Goal: Transaction & Acquisition: Book appointment/travel/reservation

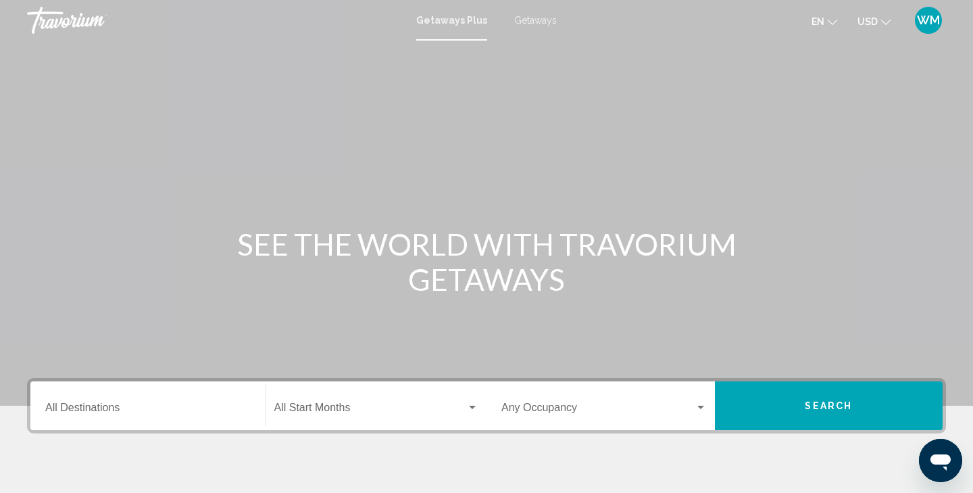
click at [170, 395] on div "Destination All Destinations" at bounding box center [147, 406] width 205 height 43
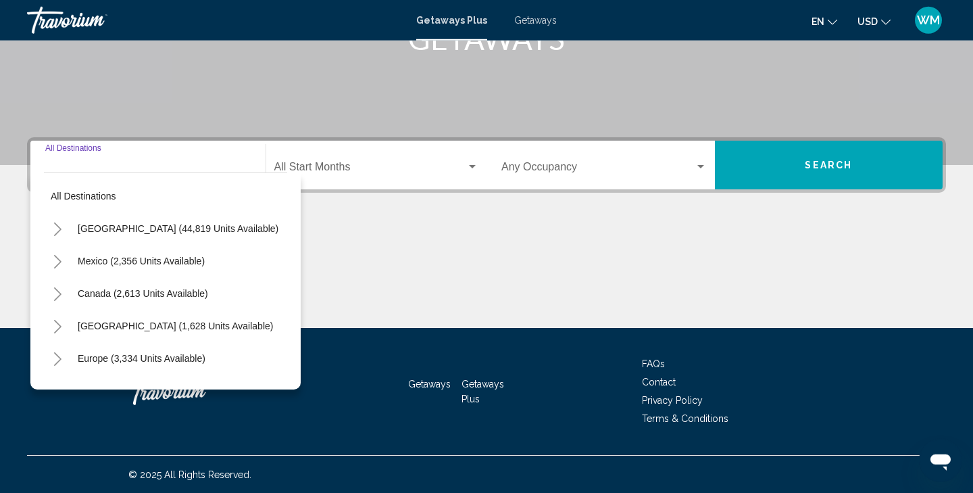
scroll to position [241, 0]
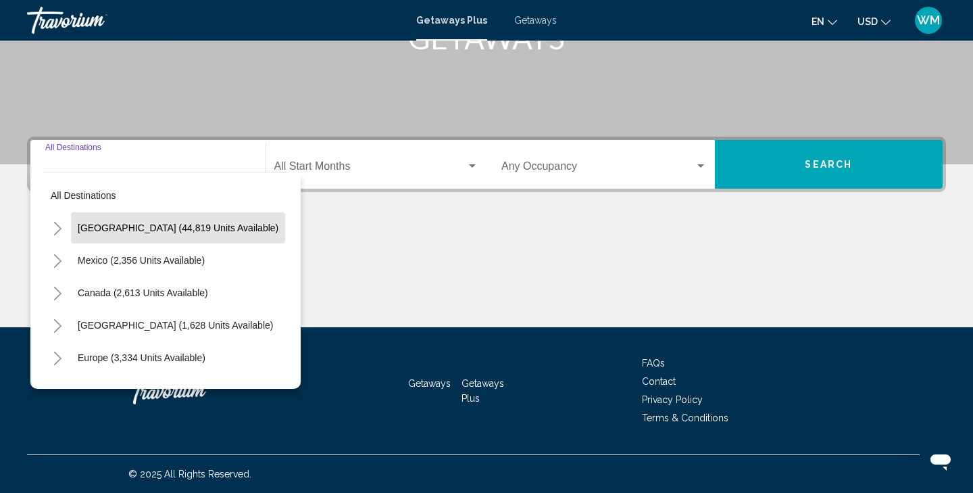
click at [172, 231] on span "[GEOGRAPHIC_DATA] (44,819 units available)" at bounding box center [178, 227] width 201 height 11
type input "**********"
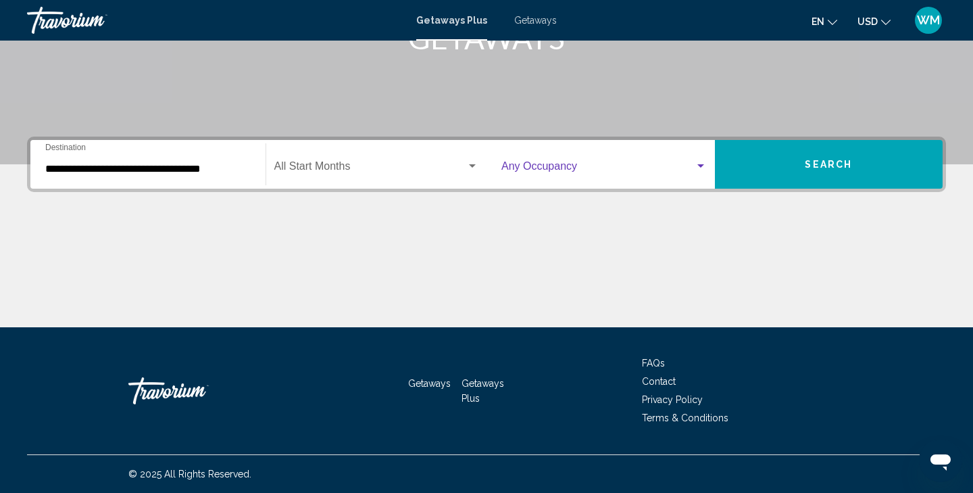
click at [699, 169] on div "Search widget" at bounding box center [701, 166] width 12 height 11
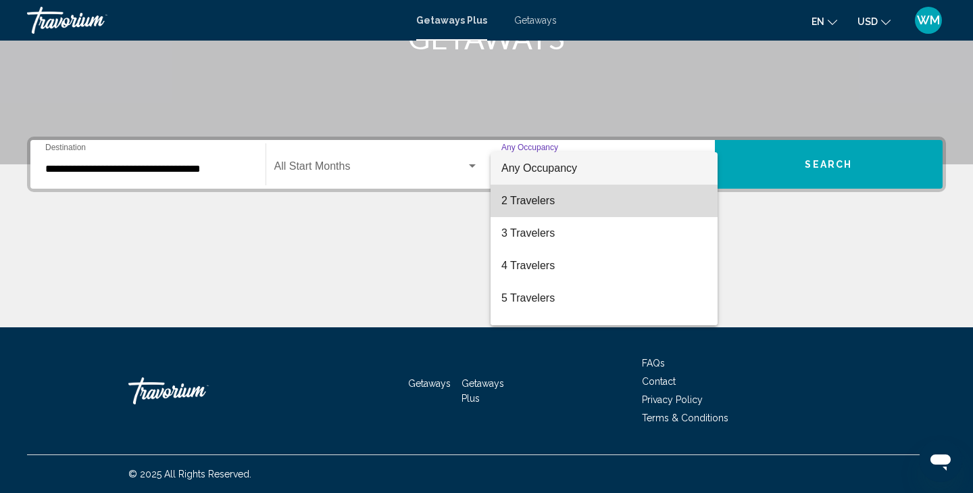
click at [581, 213] on span "2 Travelers" at bounding box center [603, 201] width 205 height 32
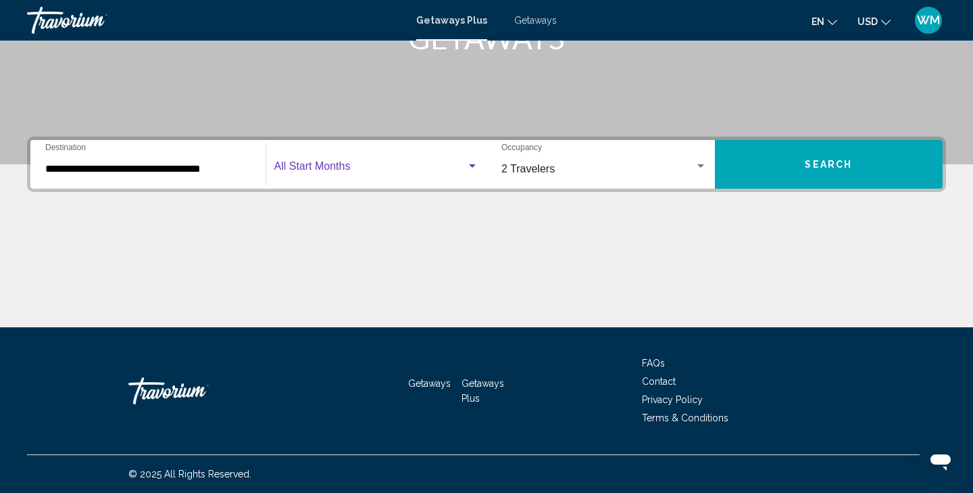
click at [473, 166] on div "Search widget" at bounding box center [472, 165] width 7 height 3
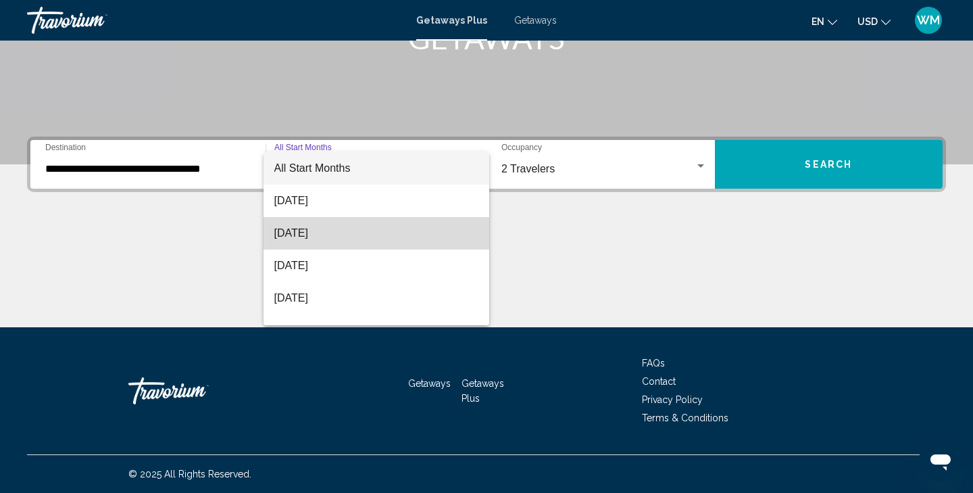
click at [387, 227] on span "[DATE]" at bounding box center [376, 233] width 205 height 32
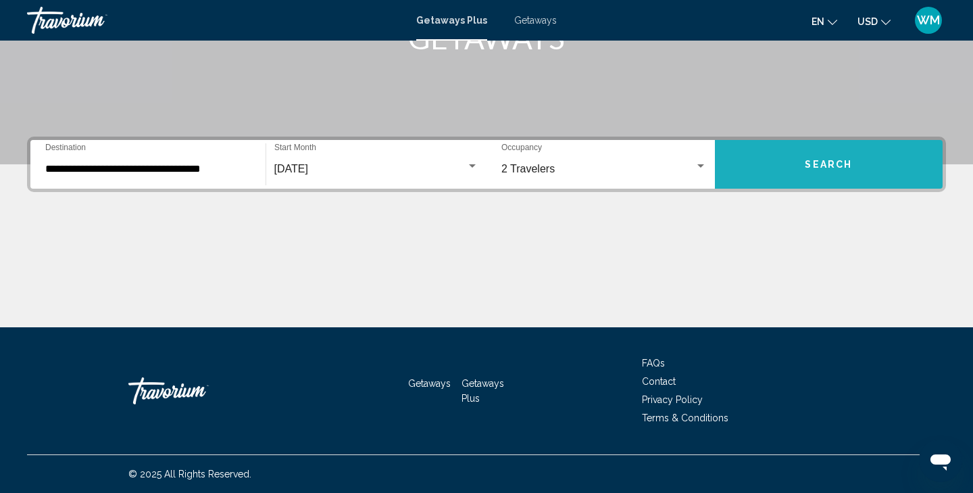
click at [845, 169] on span "Search" at bounding box center [828, 164] width 47 height 11
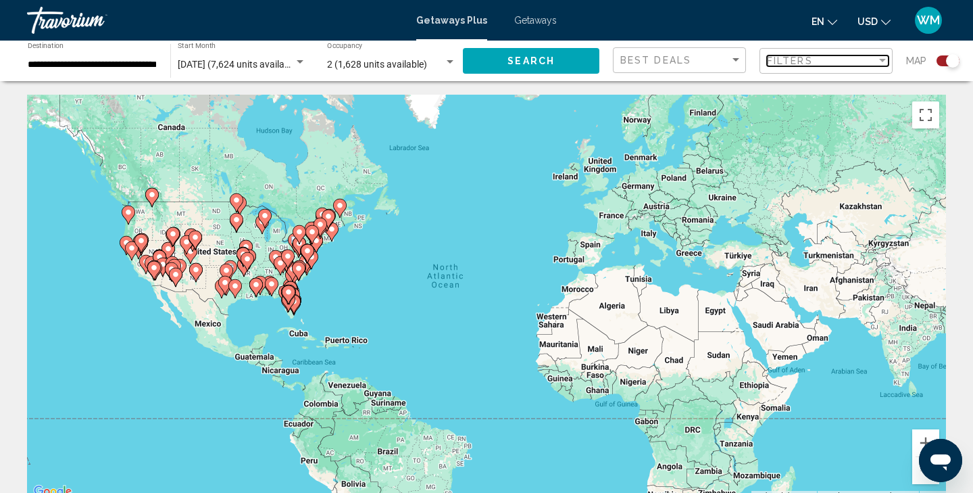
click at [881, 66] on div "Filter" at bounding box center [883, 60] width 12 height 11
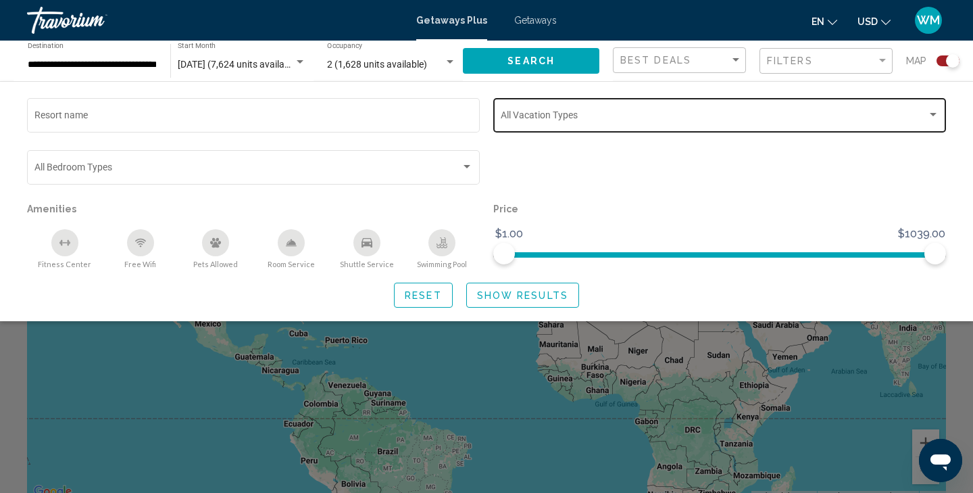
click at [937, 114] on div "Search widget" at bounding box center [933, 114] width 12 height 11
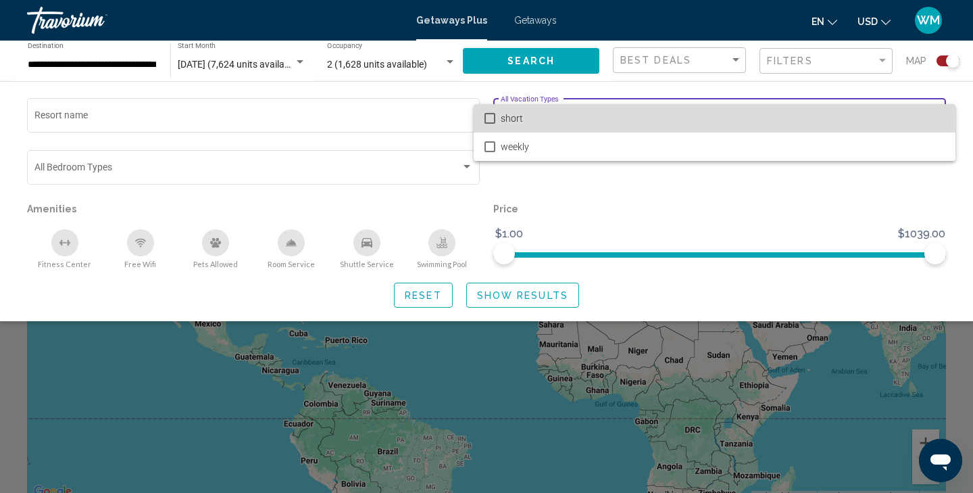
click at [937, 115] on span "short" at bounding box center [723, 118] width 444 height 28
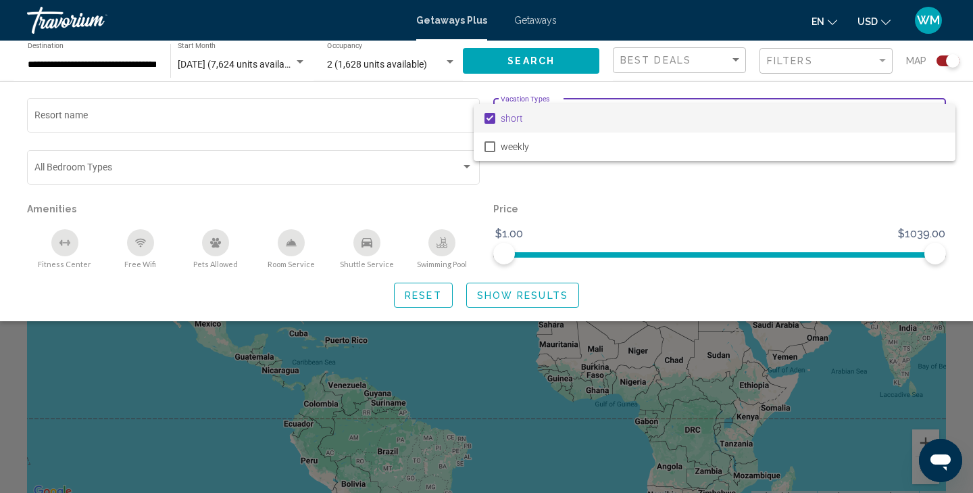
click at [466, 168] on div at bounding box center [486, 246] width 973 height 493
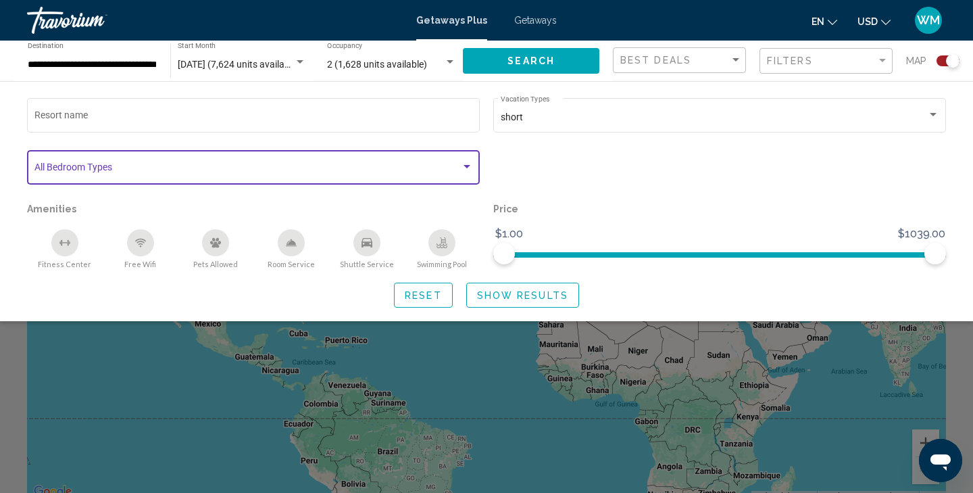
click at [466, 168] on div "Search widget" at bounding box center [467, 166] width 7 height 3
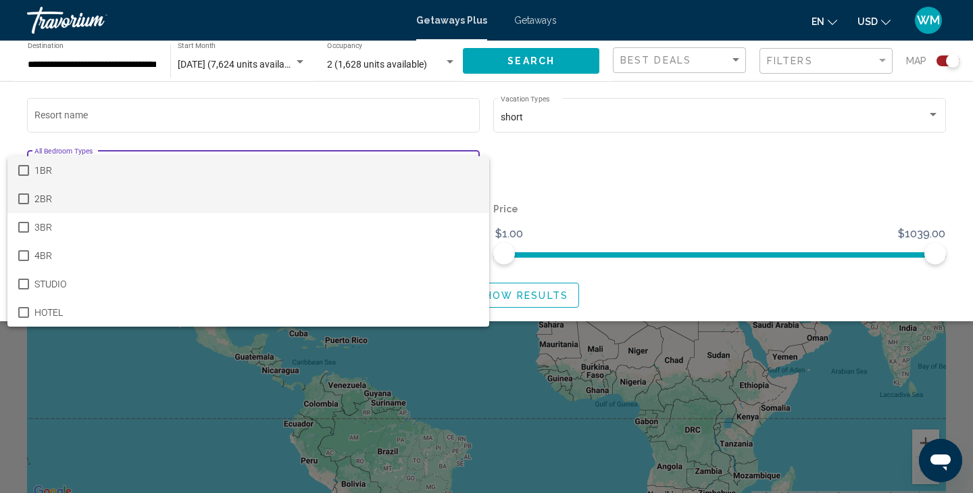
click at [214, 197] on span "2BR" at bounding box center [256, 199] width 444 height 28
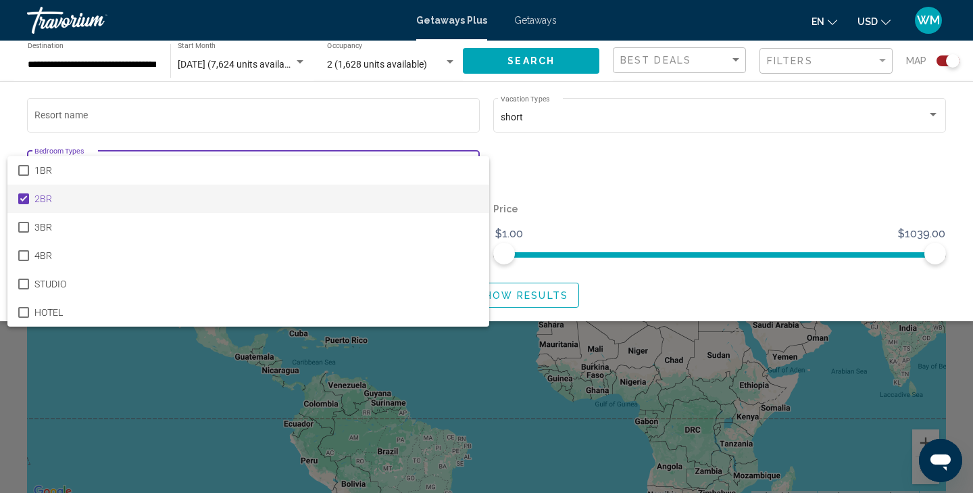
click at [343, 373] on div at bounding box center [486, 246] width 973 height 493
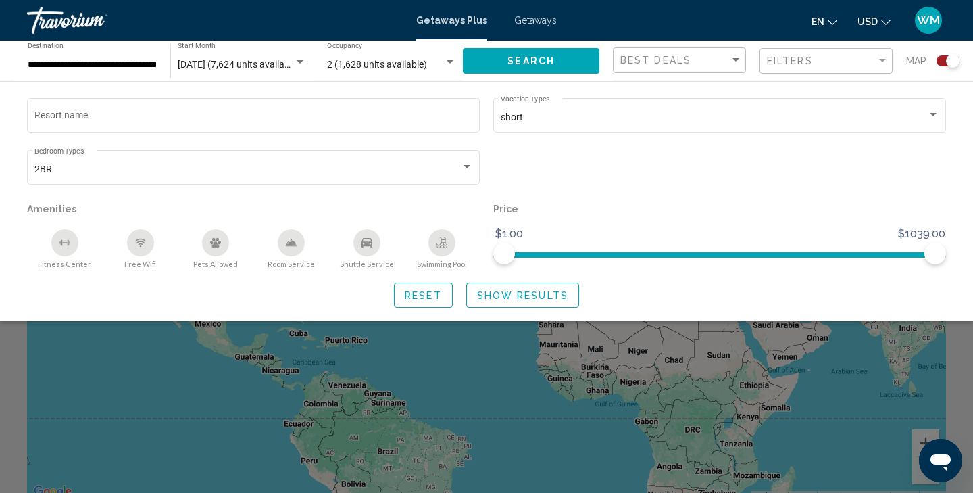
click at [147, 248] on div "Free Wifi" at bounding box center [140, 242] width 27 height 27
click at [525, 299] on span "Show Results" at bounding box center [522, 295] width 91 height 11
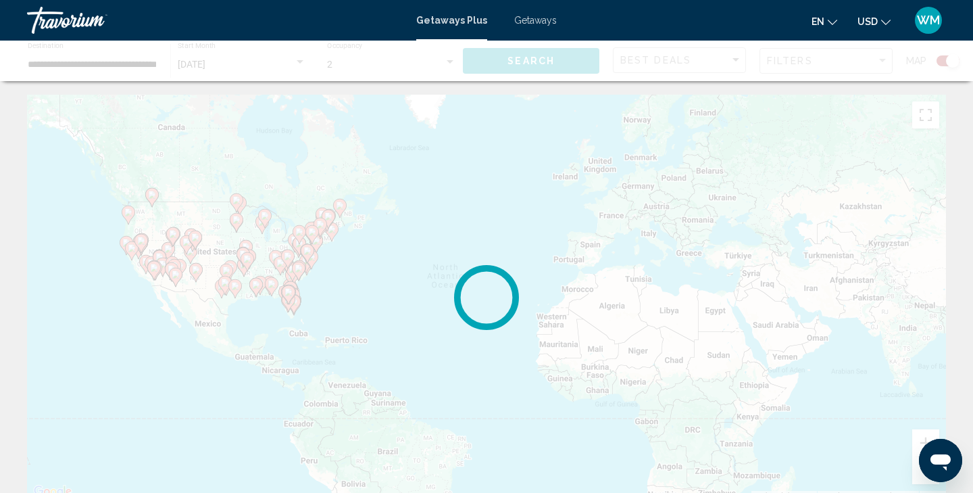
click at [525, 299] on div "Main content" at bounding box center [486, 298] width 919 height 406
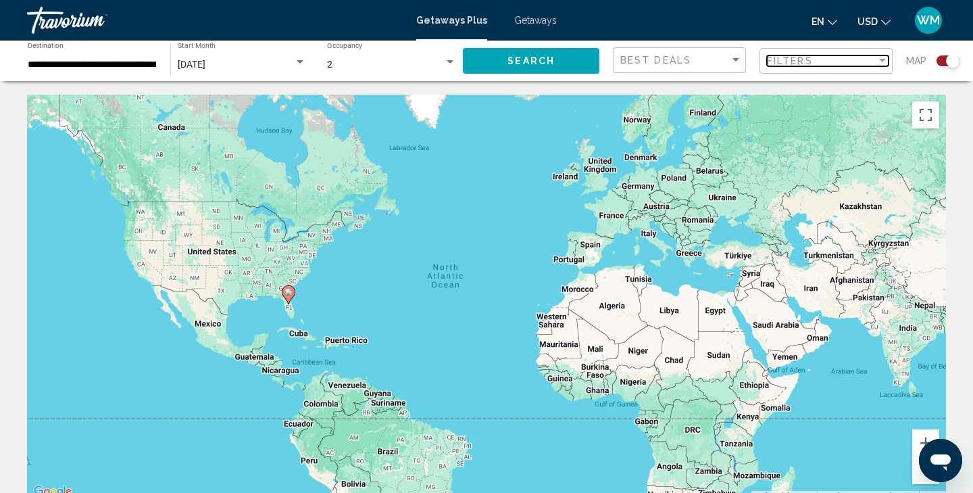
click at [885, 62] on div "Filter" at bounding box center [882, 60] width 7 height 3
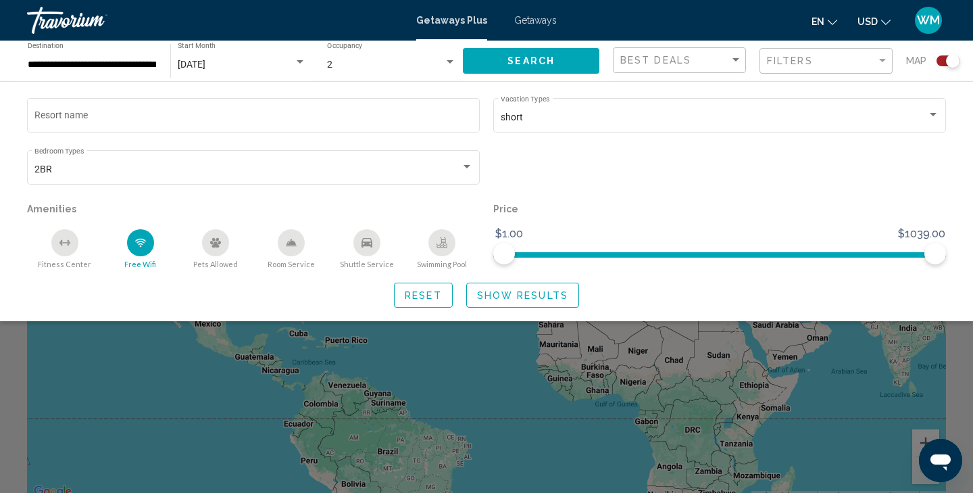
click at [948, 63] on div "Search widget" at bounding box center [953, 61] width 14 height 14
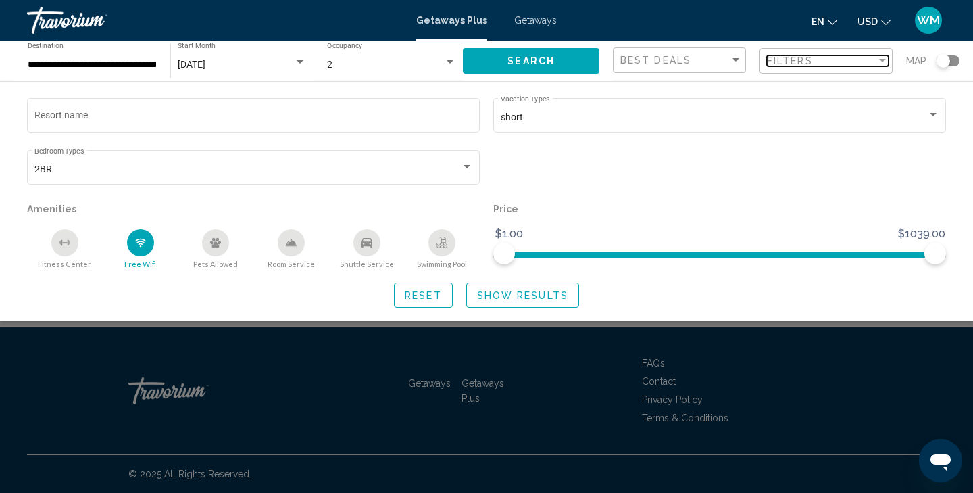
click at [883, 62] on div "Filter" at bounding box center [882, 60] width 7 height 3
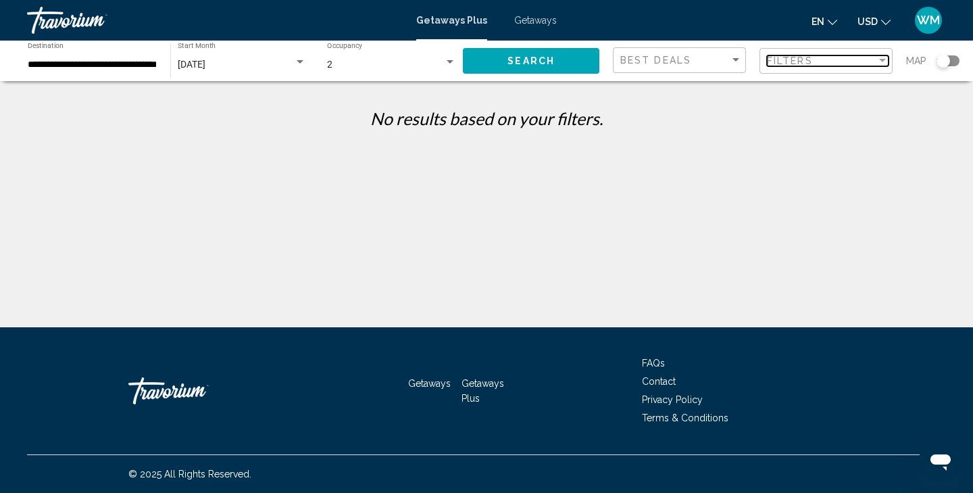
click at [883, 61] on div "Filter" at bounding box center [882, 60] width 7 height 3
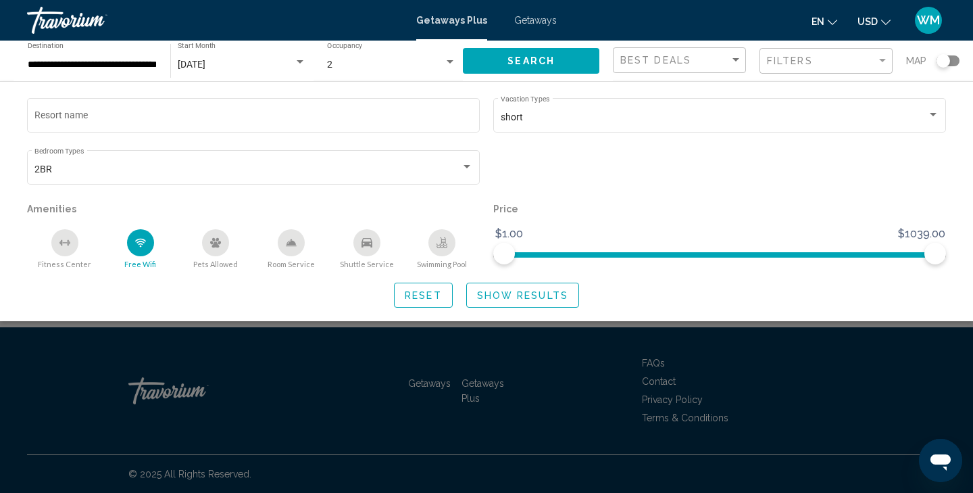
click at [360, 249] on div "Shuttle Service" at bounding box center [366, 242] width 27 height 27
click at [512, 254] on span "Search widget" at bounding box center [504, 254] width 22 height 22
drag, startPoint x: 512, startPoint y: 254, endPoint x: 670, endPoint y: 255, distance: 157.5
click at [670, 255] on span "Search widget" at bounding box center [670, 254] width 22 height 22
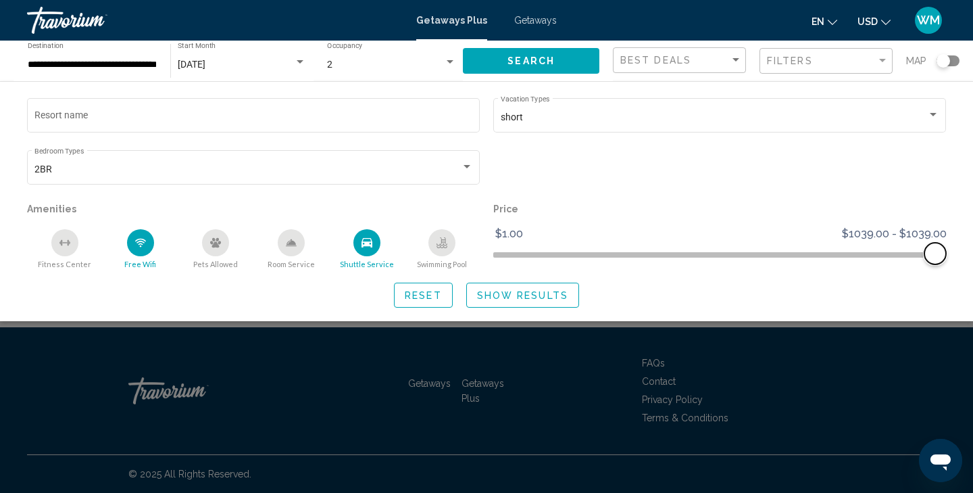
drag, startPoint x: 675, startPoint y: 245, endPoint x: 973, endPoint y: 288, distance: 301.2
click at [535, 299] on span "Show Results" at bounding box center [522, 295] width 91 height 11
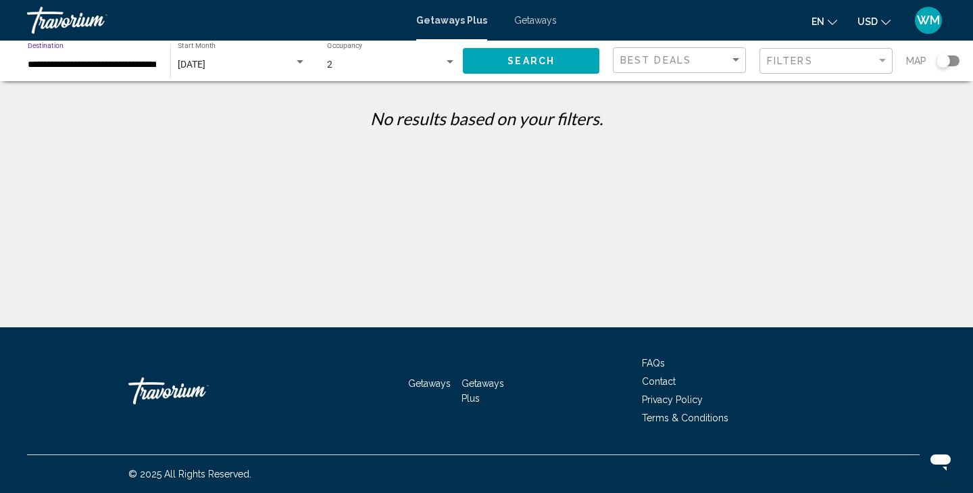
click at [147, 68] on input "**********" at bounding box center [92, 64] width 129 height 11
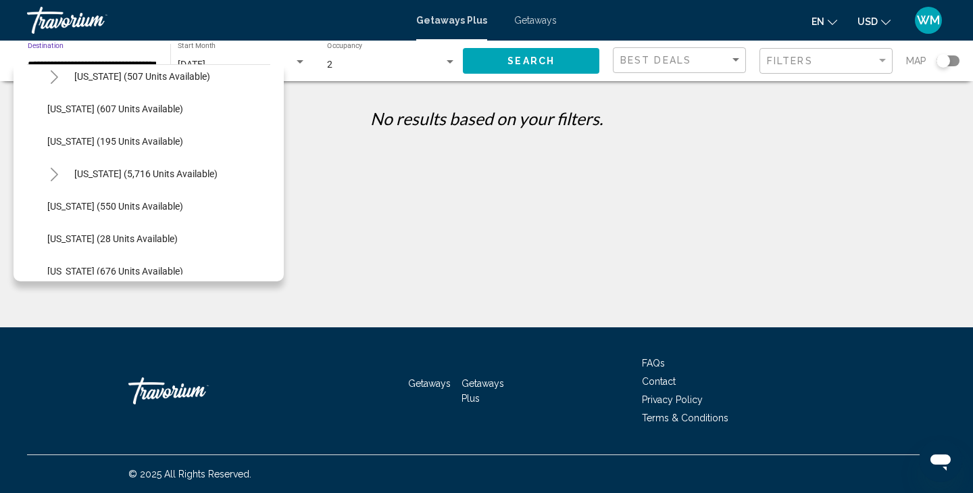
scroll to position [1146, 0]
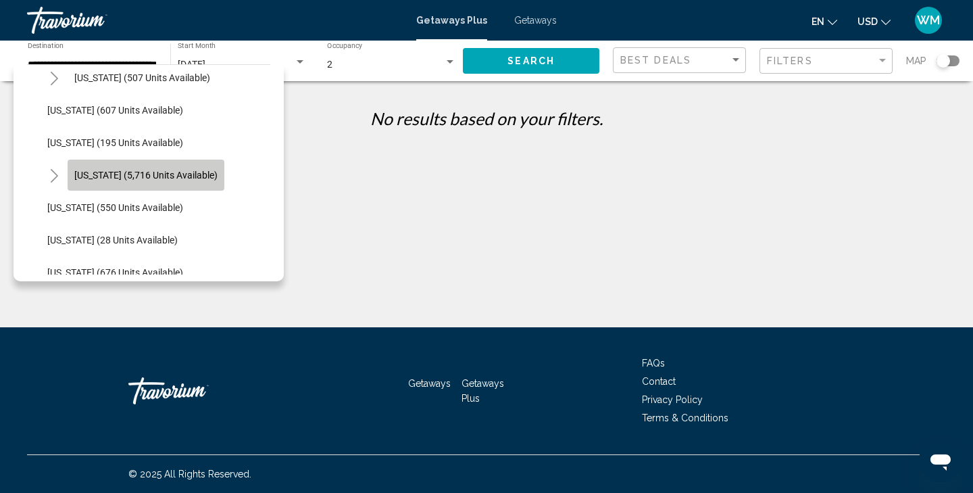
click at [158, 172] on span "[US_STATE] (5,716 units available)" at bounding box center [145, 175] width 143 height 11
type input "**********"
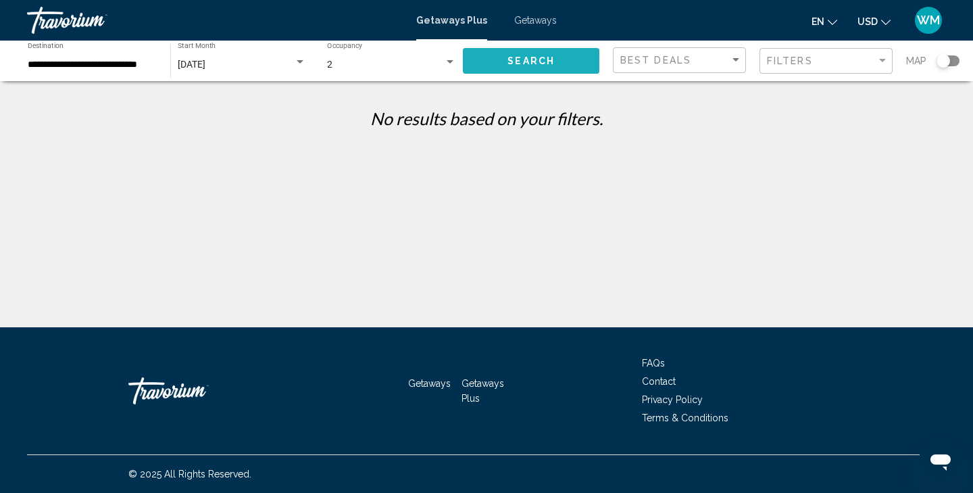
click at [568, 70] on button "Search" at bounding box center [531, 60] width 137 height 25
click at [739, 61] on div "Sort by" at bounding box center [736, 60] width 12 height 11
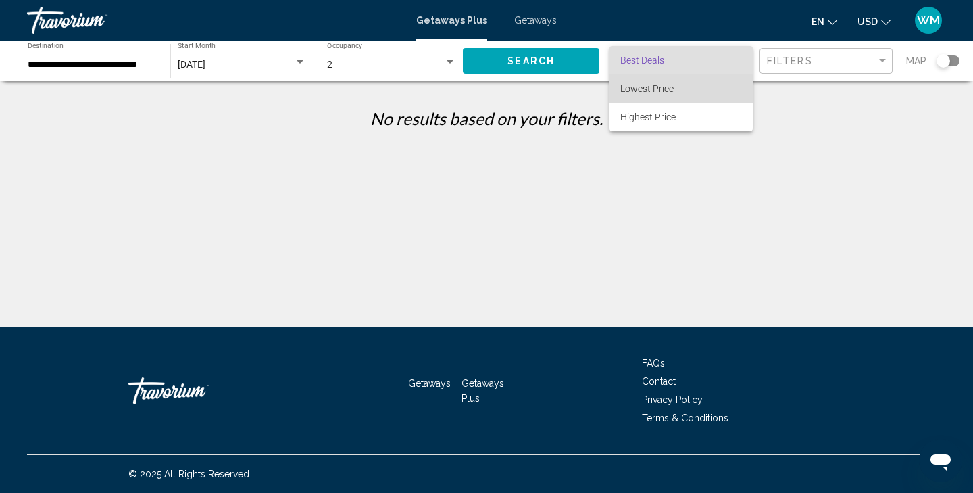
click at [668, 93] on span "Lowest Price" at bounding box center [646, 88] width 53 height 11
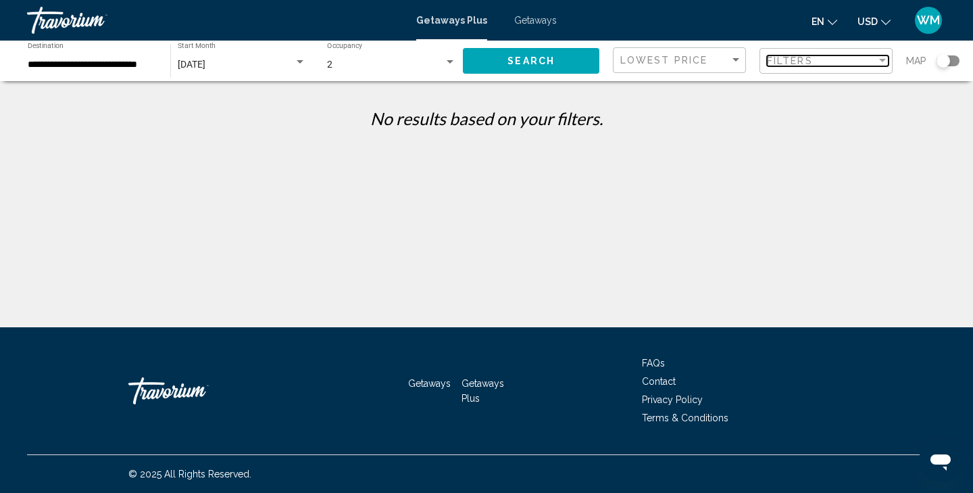
click at [887, 62] on div "Filter" at bounding box center [883, 60] width 12 height 11
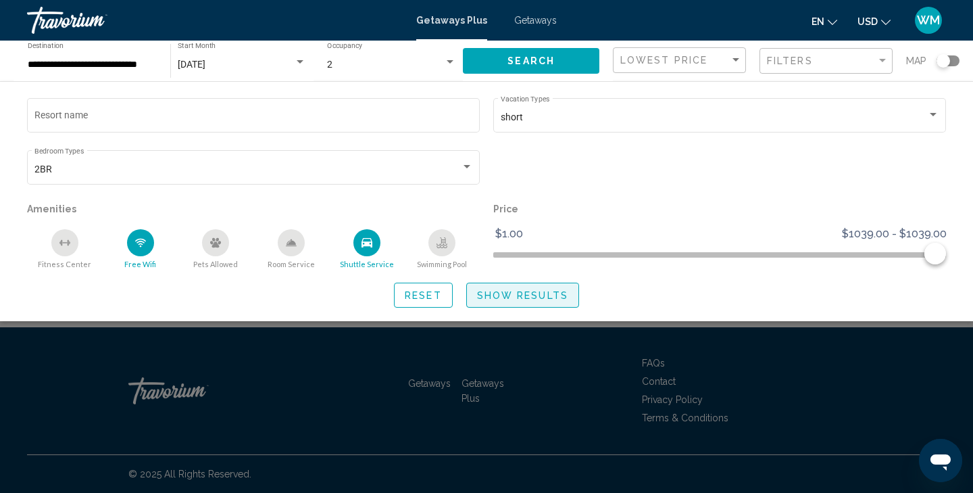
click at [518, 303] on button "Show Results" at bounding box center [522, 295] width 113 height 25
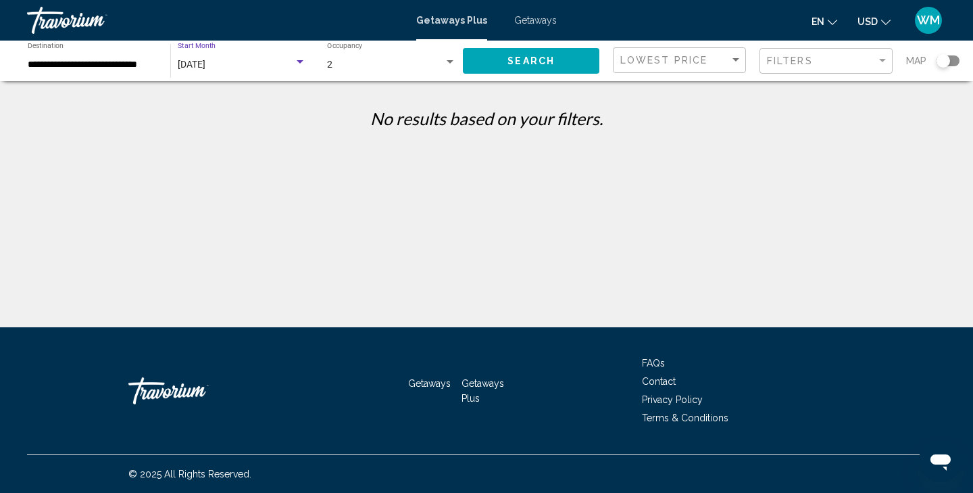
click at [299, 68] on div "[DATE]" at bounding box center [242, 64] width 128 height 11
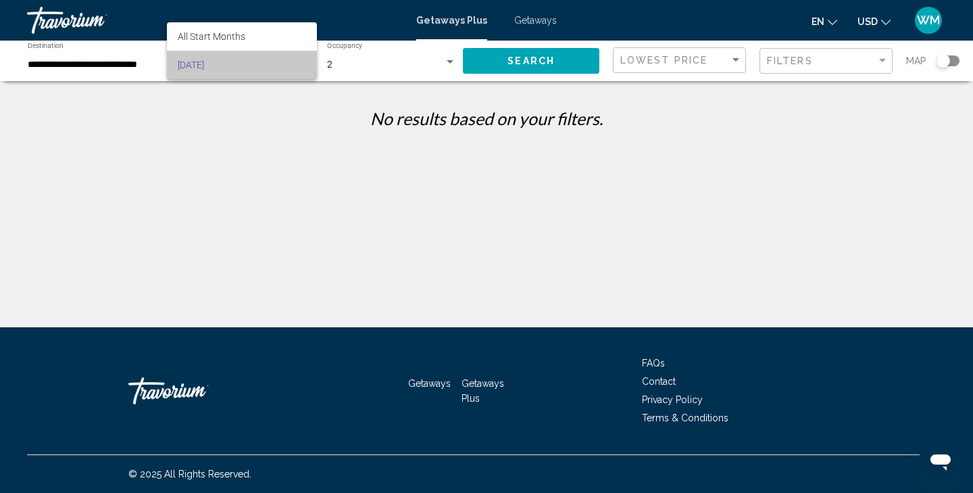
click at [227, 62] on span "[DATE]" at bounding box center [242, 65] width 128 height 28
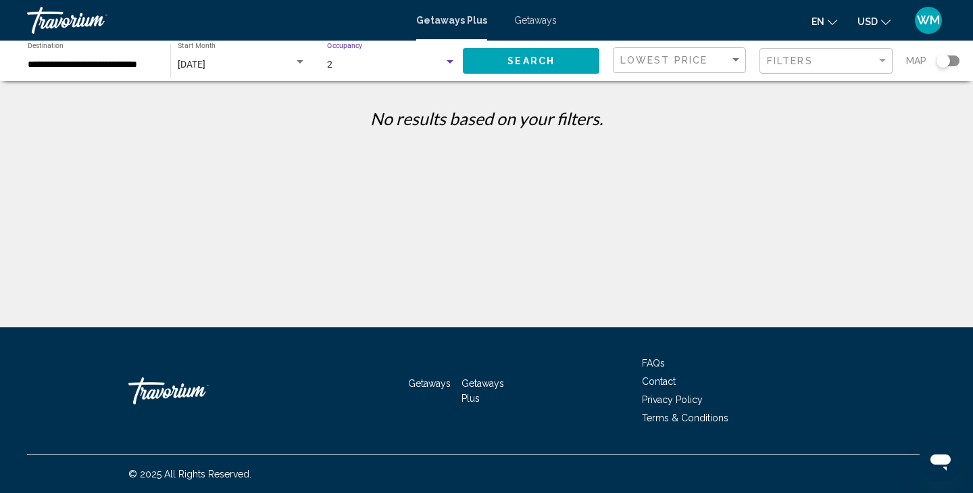
click at [452, 63] on div "Search widget" at bounding box center [450, 61] width 7 height 3
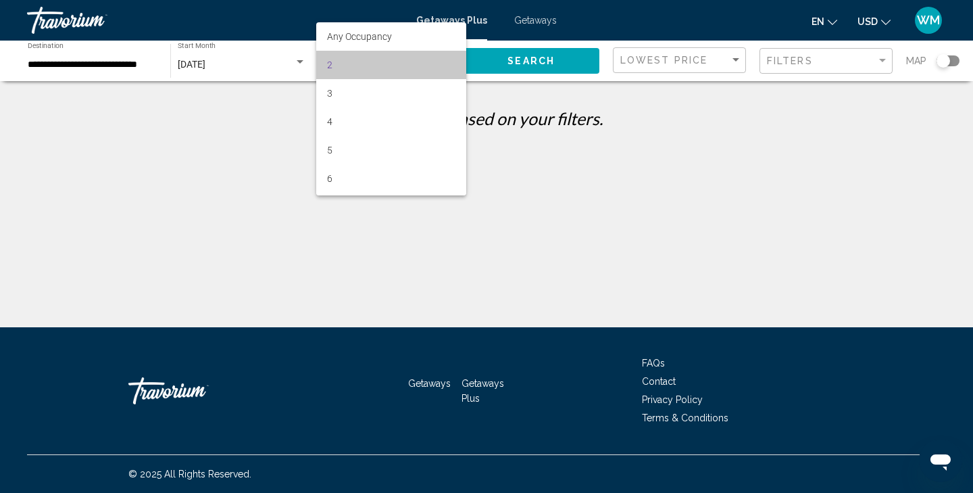
click at [452, 63] on span "2" at bounding box center [391, 65] width 129 height 28
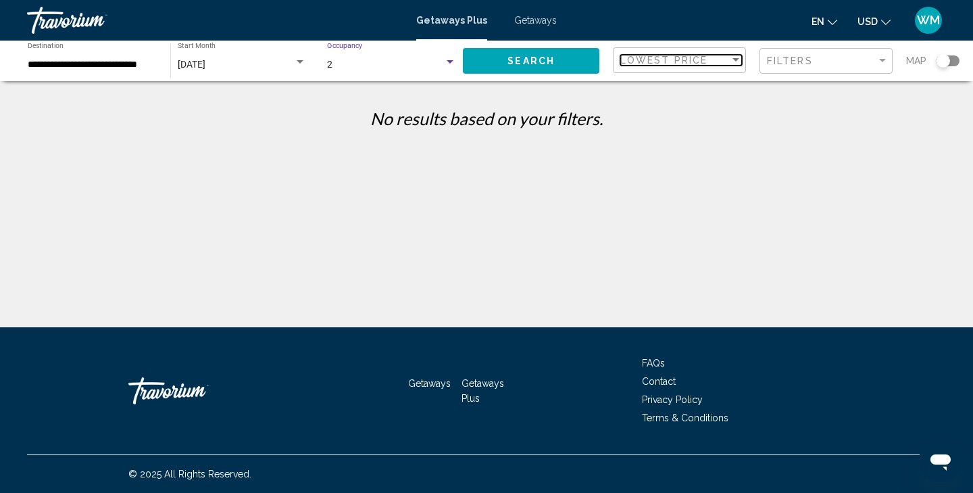
click at [739, 59] on div "Sort by" at bounding box center [736, 60] width 12 height 11
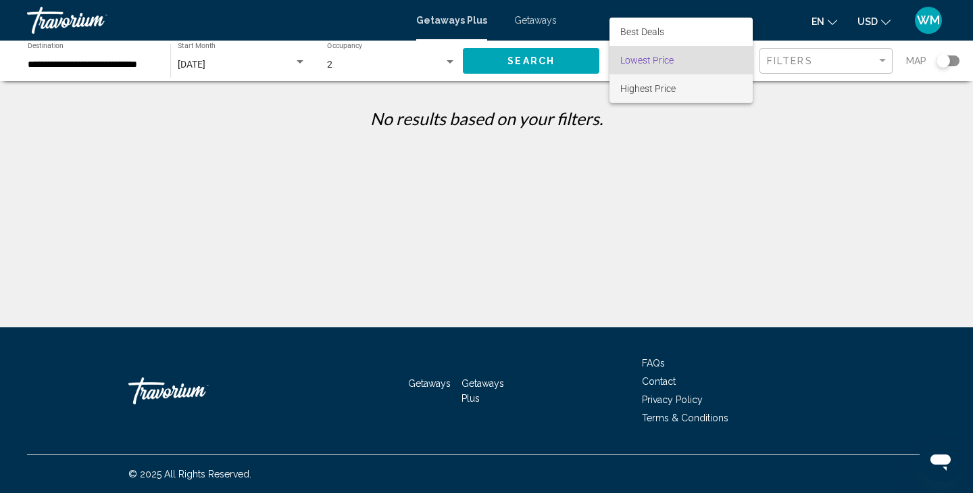
click at [687, 82] on span "Highest Price" at bounding box center [681, 88] width 122 height 28
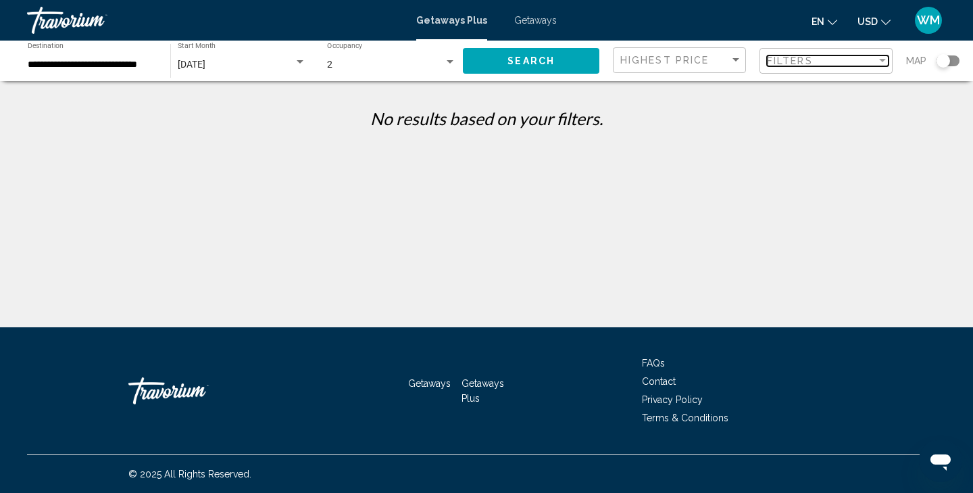
click at [884, 60] on div "Filter" at bounding box center [882, 60] width 7 height 3
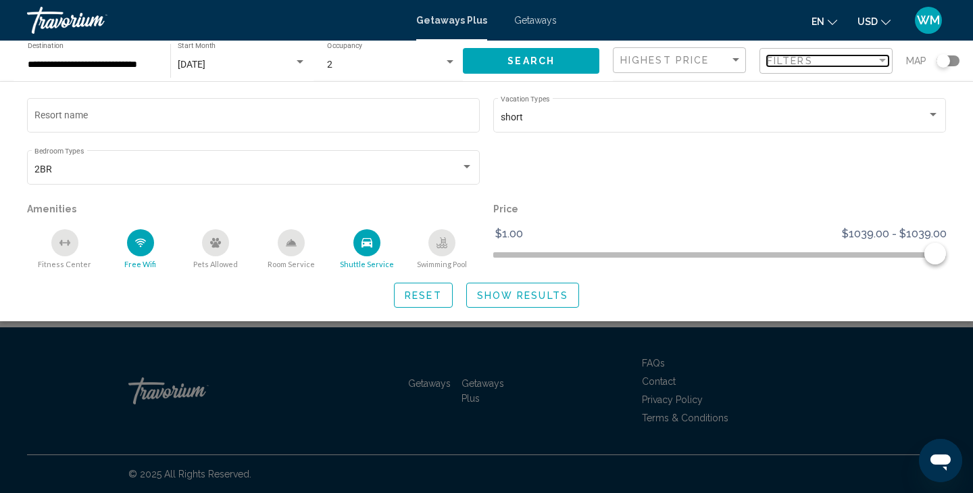
click at [884, 60] on div "Filter" at bounding box center [882, 60] width 7 height 3
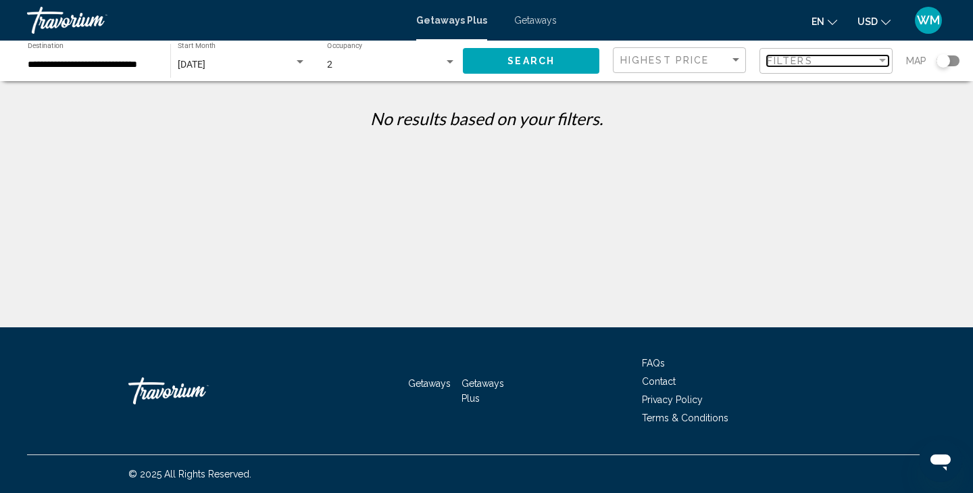
click at [884, 61] on div "Filter" at bounding box center [882, 60] width 7 height 3
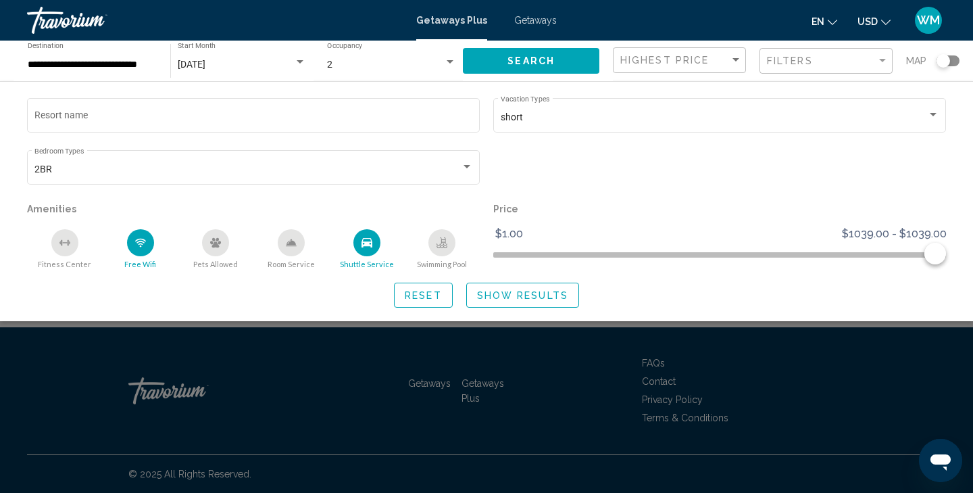
click at [551, 295] on span "Show Results" at bounding box center [522, 295] width 91 height 11
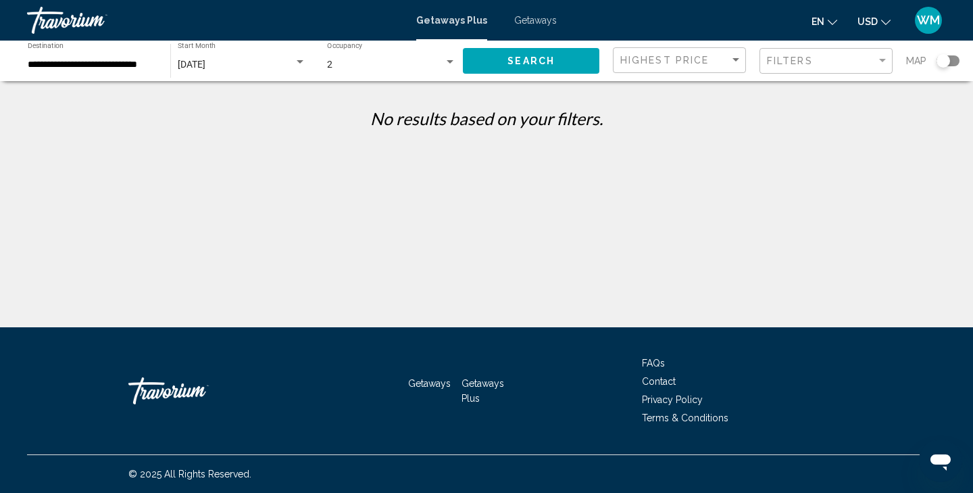
click at [481, 385] on span "Getaways Plus" at bounding box center [483, 391] width 43 height 26
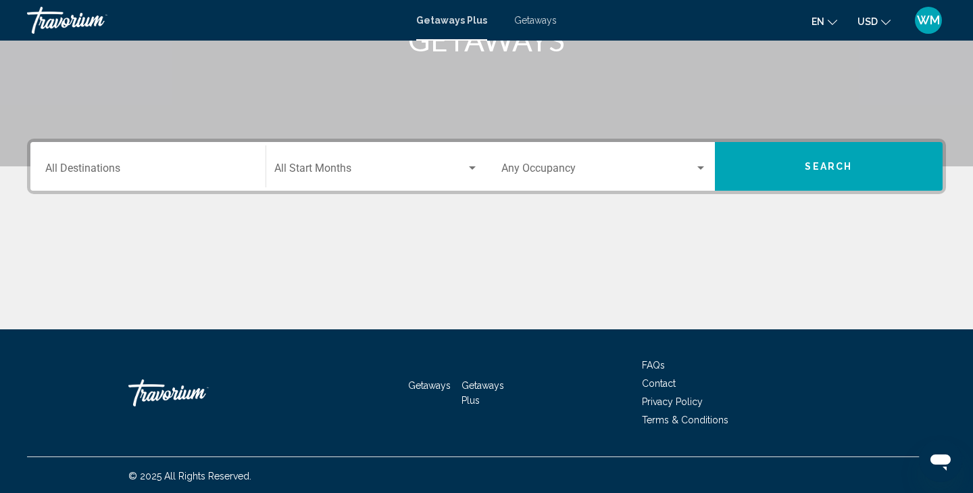
scroll to position [241, 0]
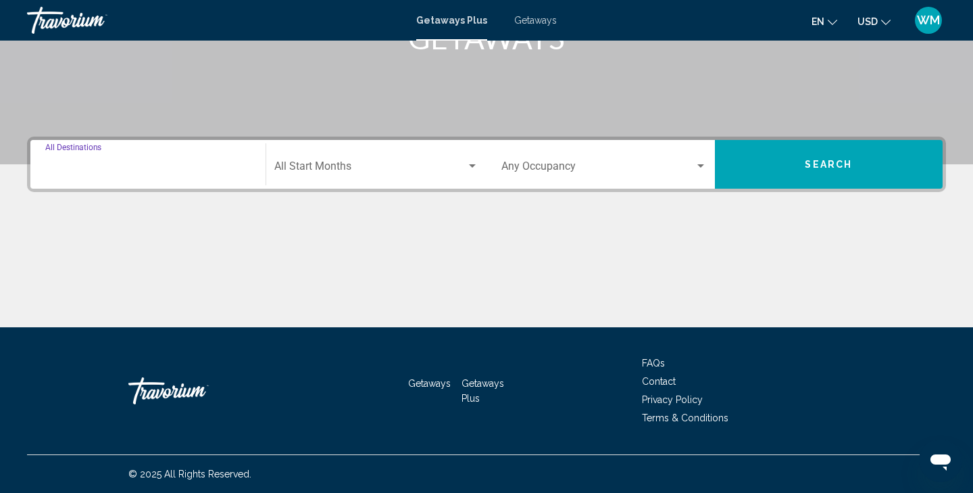
click at [250, 163] on input "Destination All Destinations" at bounding box center [147, 169] width 205 height 12
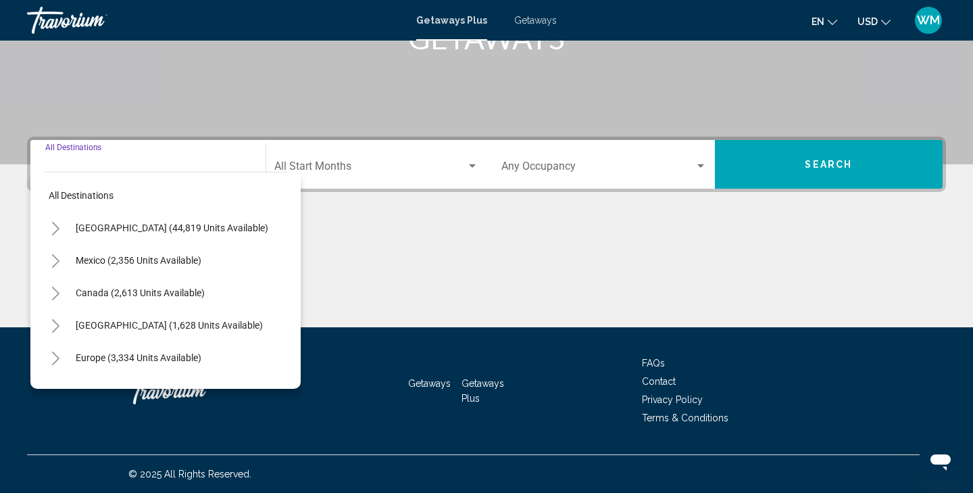
scroll to position [2, 4]
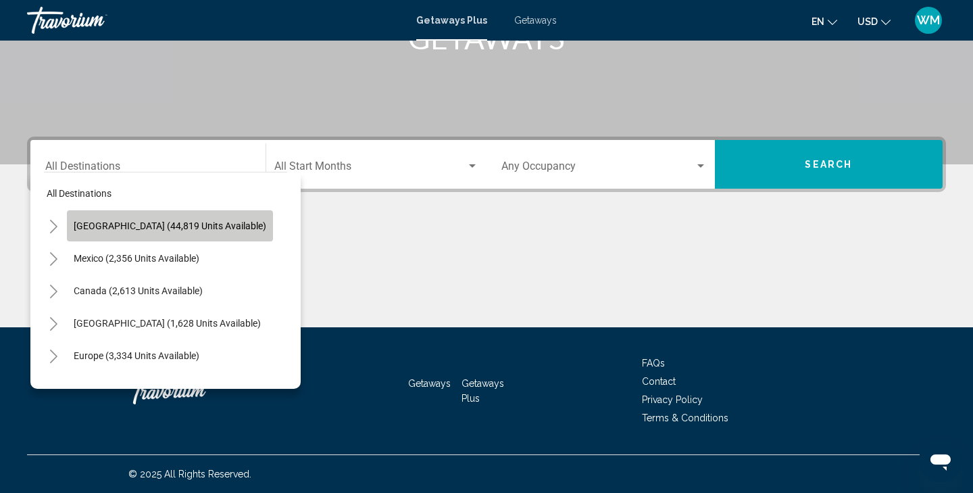
click at [177, 224] on span "[GEOGRAPHIC_DATA] (44,819 units available)" at bounding box center [170, 225] width 193 height 11
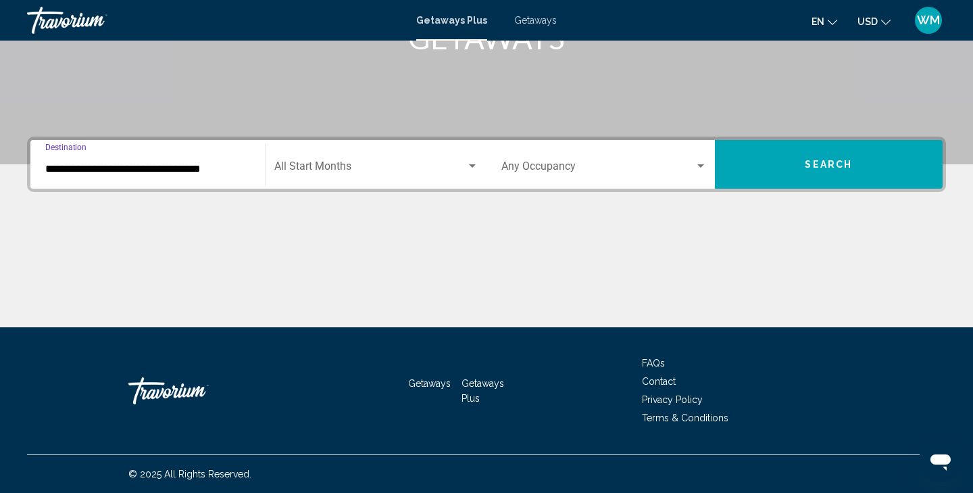
click at [240, 176] on div "**********" at bounding box center [147, 164] width 205 height 43
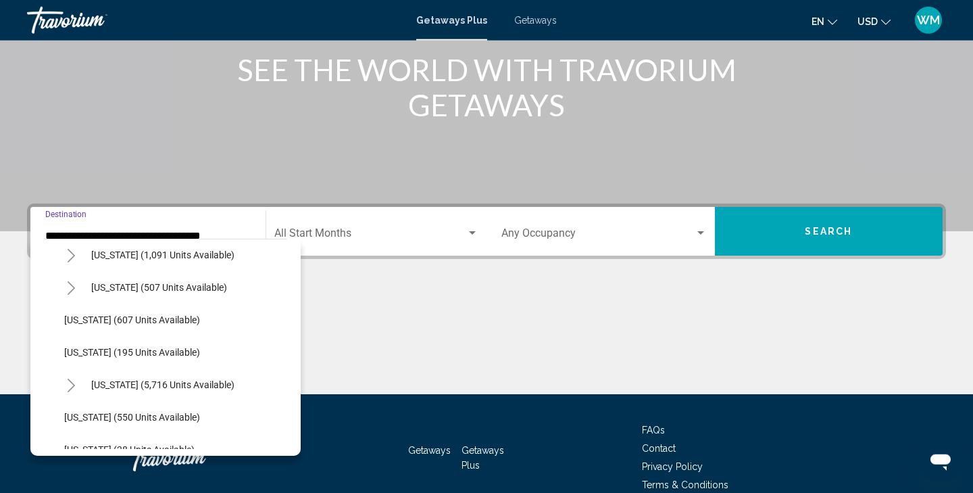
scroll to position [1112, 0]
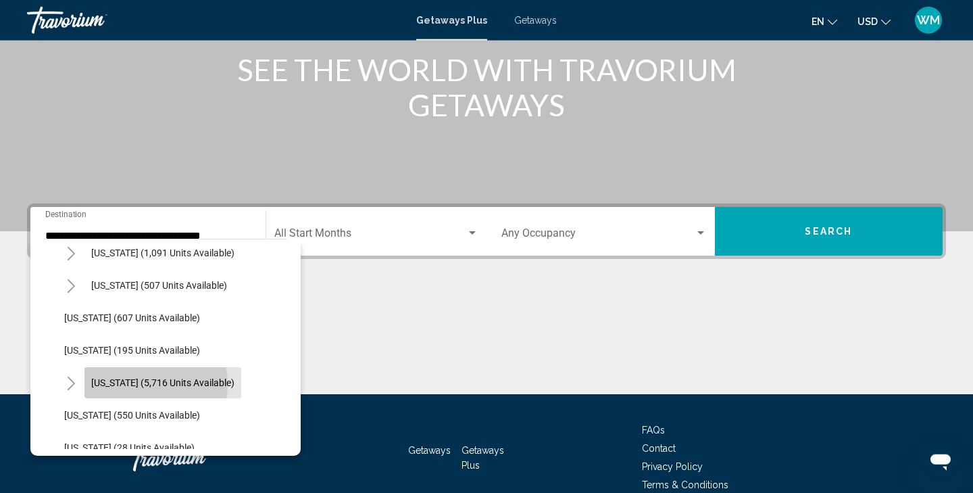
click at [143, 383] on span "[US_STATE] (5,716 units available)" at bounding box center [162, 382] width 143 height 11
type input "**********"
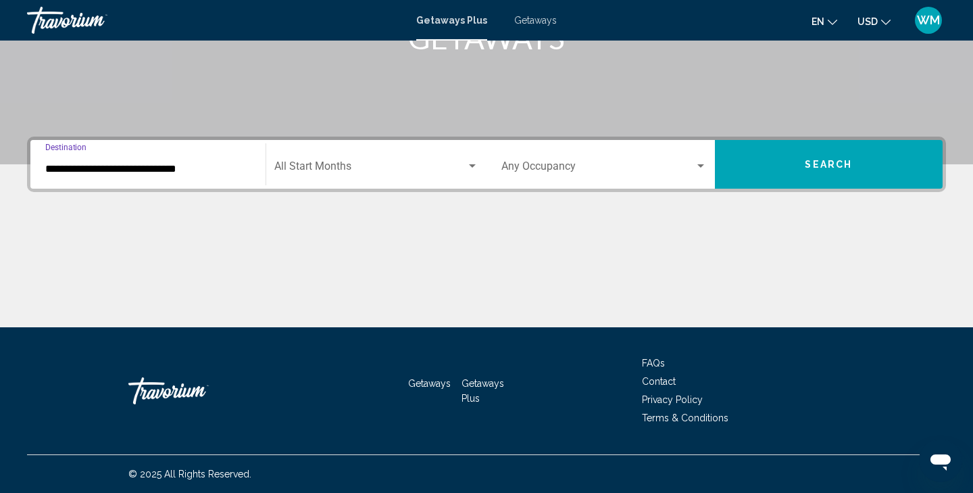
scroll to position [241, 0]
click at [854, 163] on button "Search" at bounding box center [829, 164] width 228 height 49
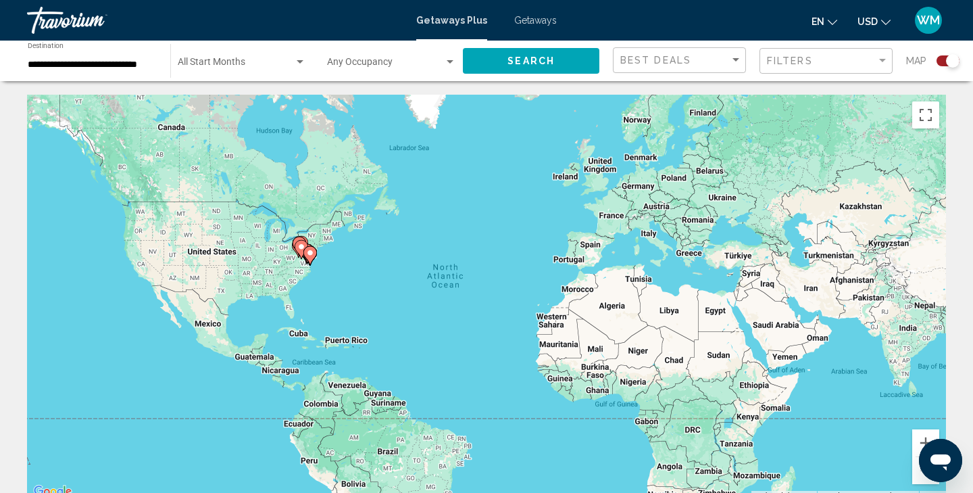
click at [313, 256] on image "Main content" at bounding box center [310, 253] width 8 height 8
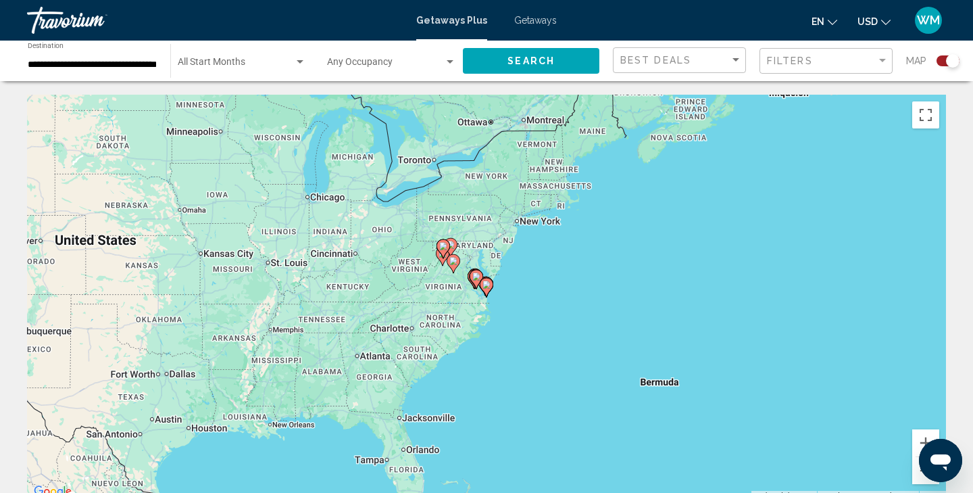
click at [453, 261] on image "Main content" at bounding box center [453, 261] width 8 height 8
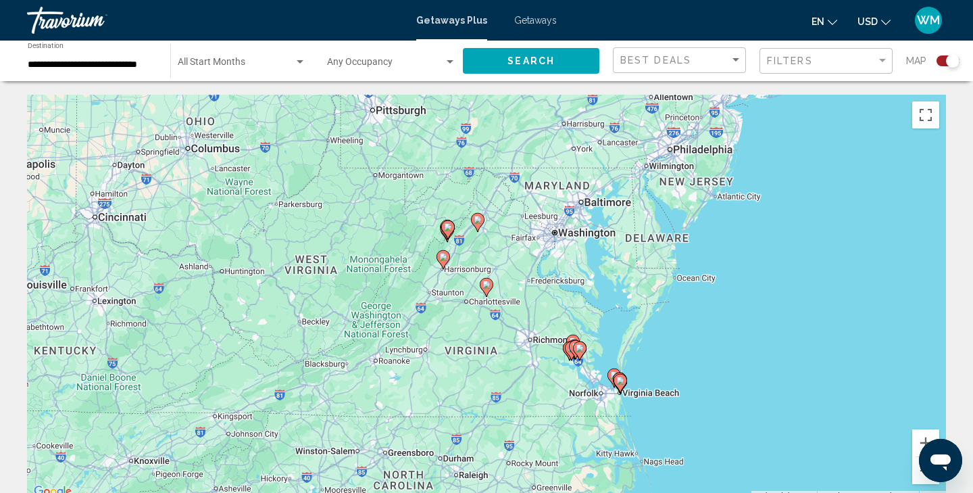
click at [625, 385] on icon "Main content" at bounding box center [621, 383] width 14 height 19
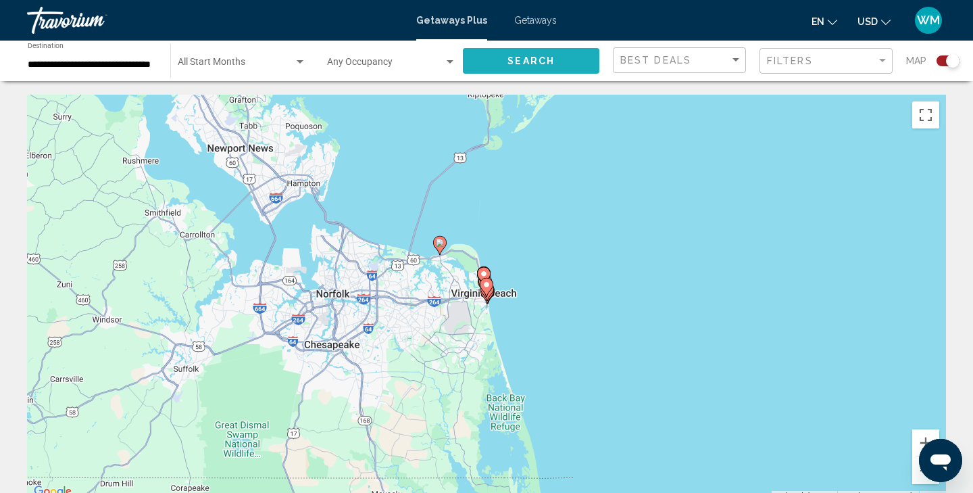
click at [568, 61] on button "Search" at bounding box center [531, 60] width 137 height 25
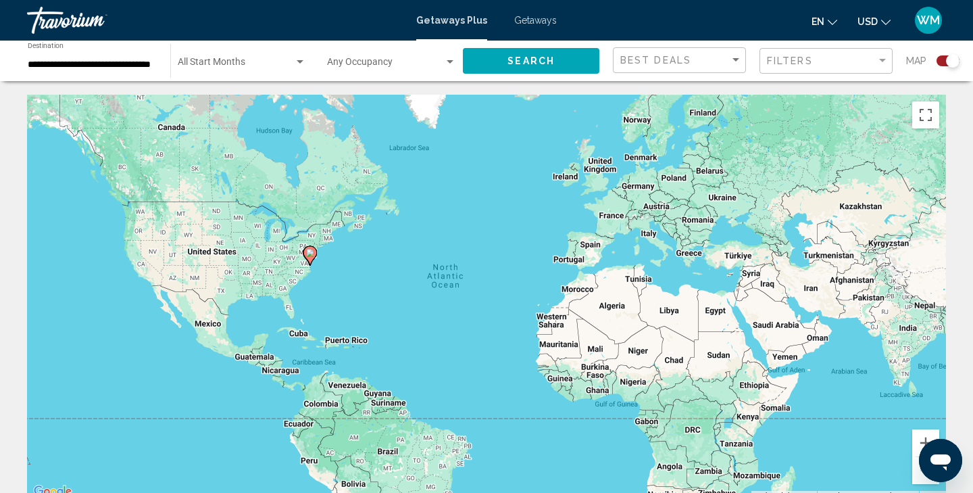
click at [153, 64] on input "**********" at bounding box center [92, 64] width 129 height 11
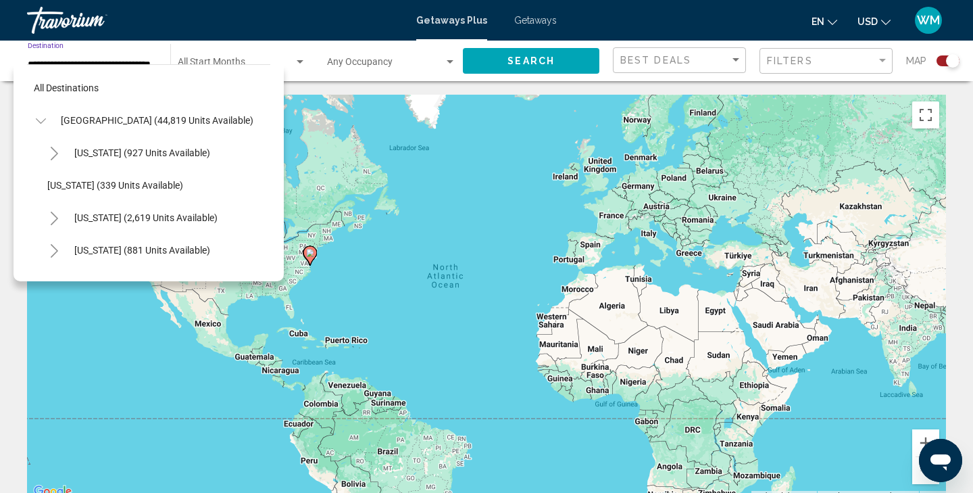
scroll to position [1216, 0]
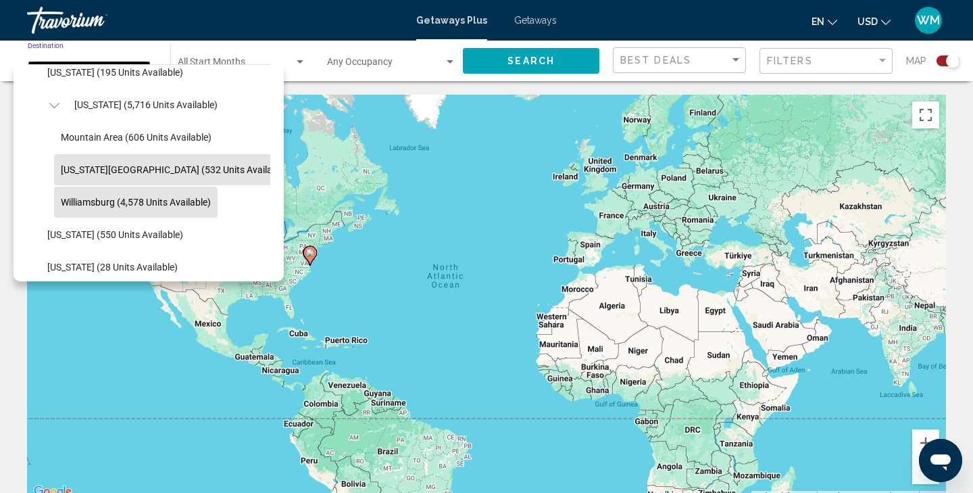
click at [185, 212] on button "Williamsburg (4,578 units available)" at bounding box center [136, 202] width 164 height 31
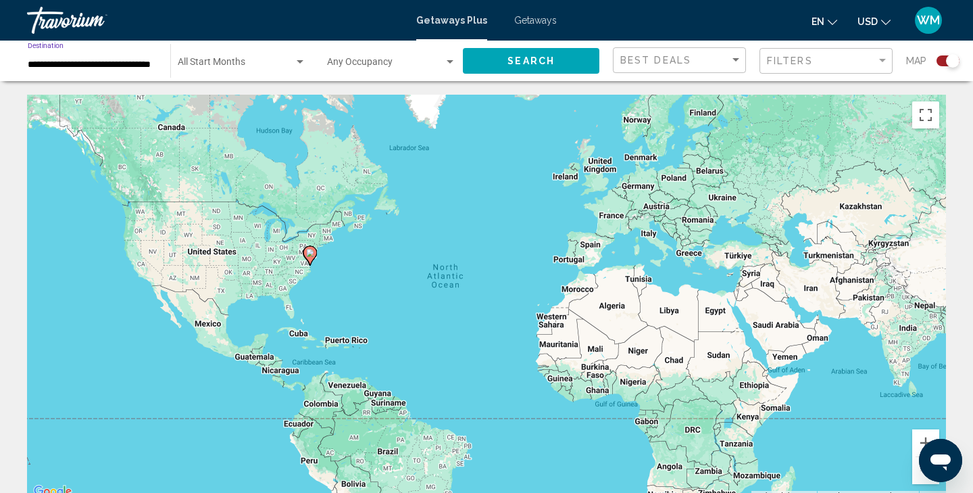
type input "**********"
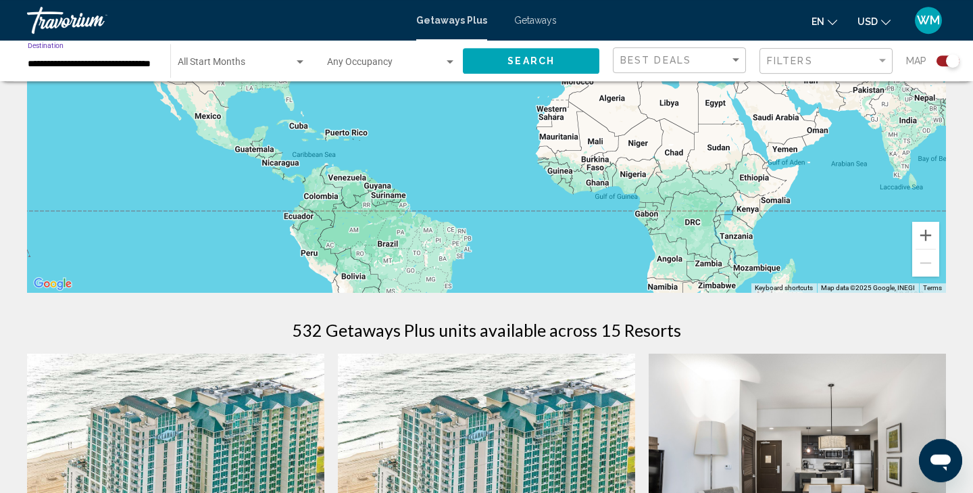
scroll to position [145, 0]
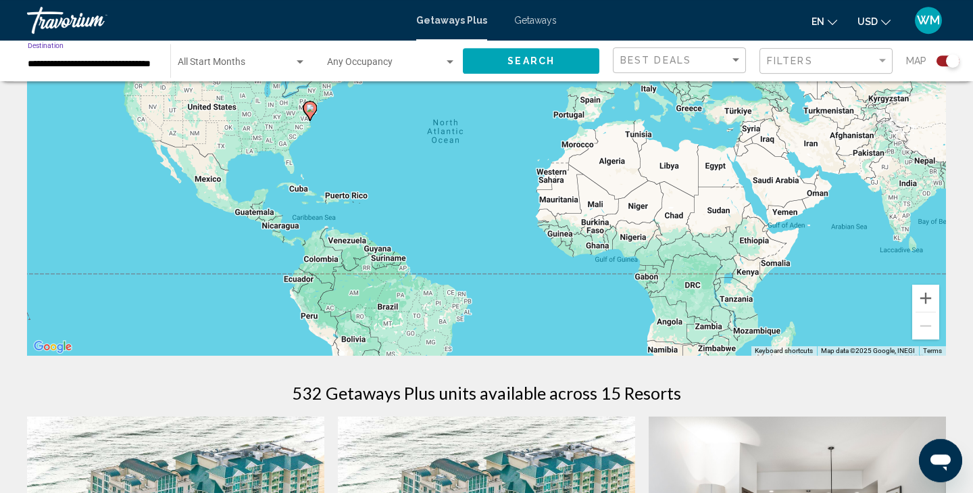
click at [158, 65] on div "**********" at bounding box center [91, 61] width 143 height 37
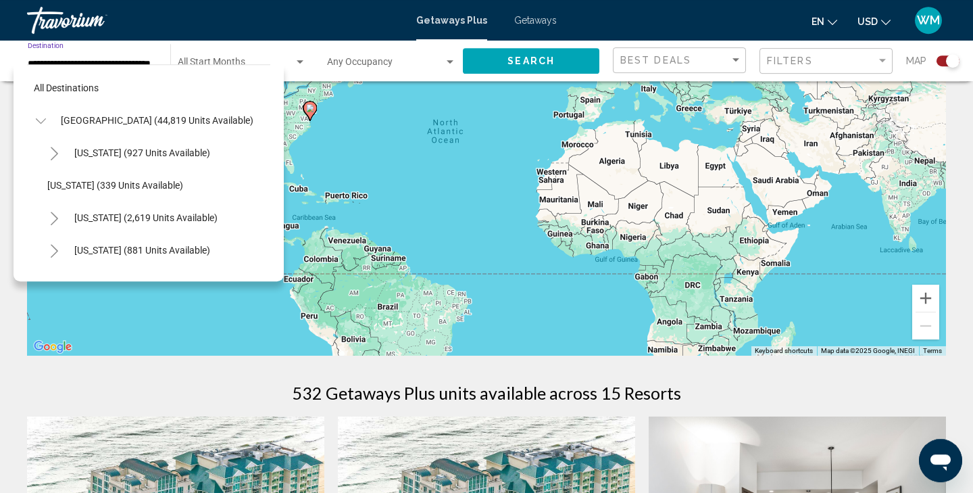
scroll to position [1248, 0]
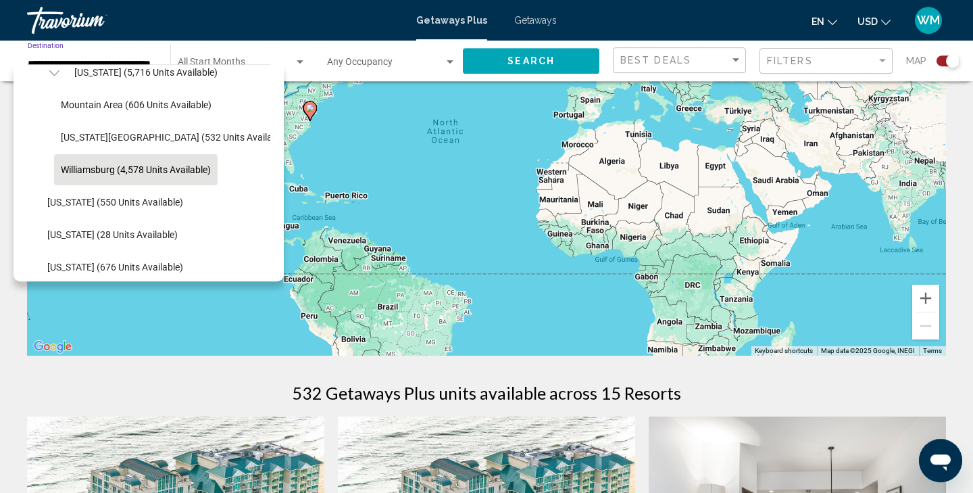
click at [155, 172] on span "Williamsburg (4,578 units available)" at bounding box center [136, 169] width 150 height 11
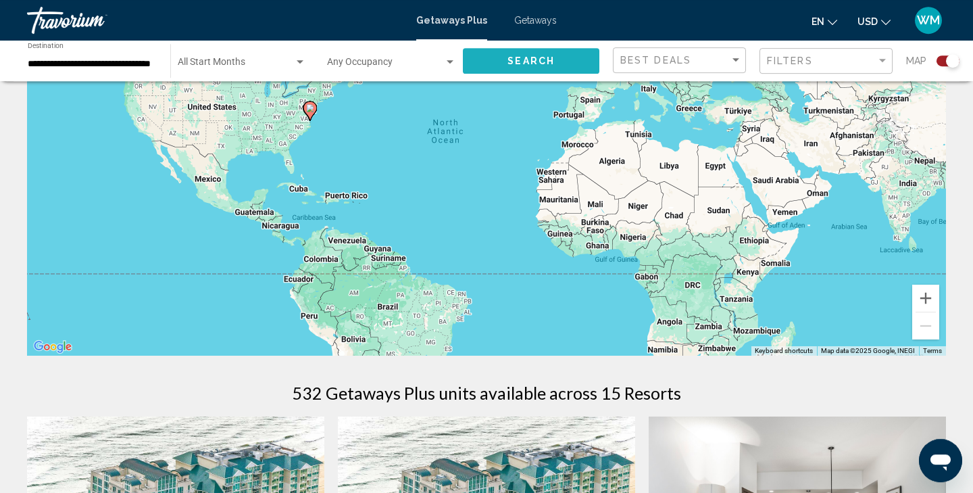
click at [539, 64] on span "Search" at bounding box center [531, 61] width 47 height 11
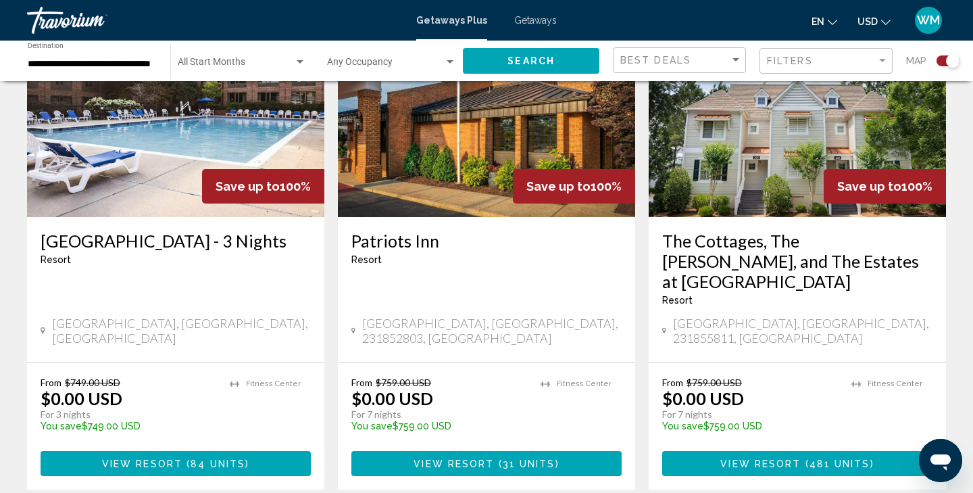
scroll to position [562, 0]
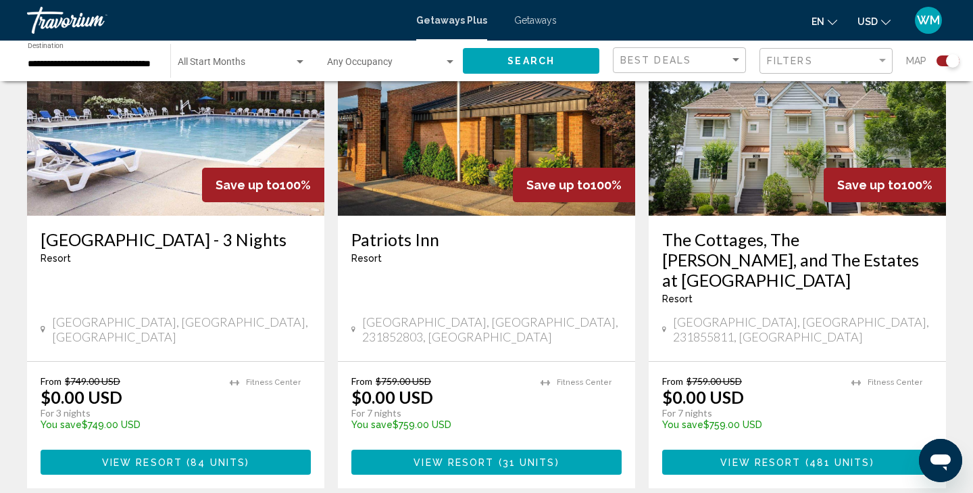
click at [766, 457] on span "View Resort" at bounding box center [760, 462] width 80 height 11
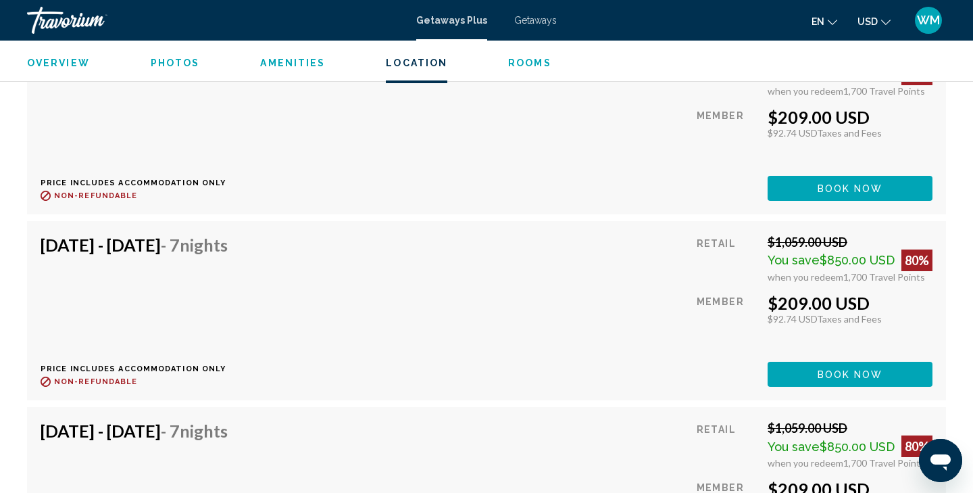
scroll to position [26954, 0]
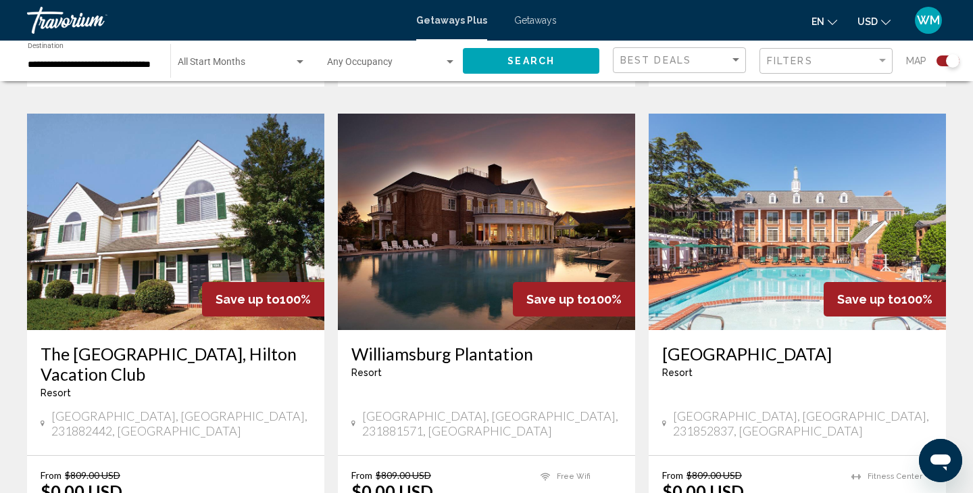
scroll to position [1962, 0]
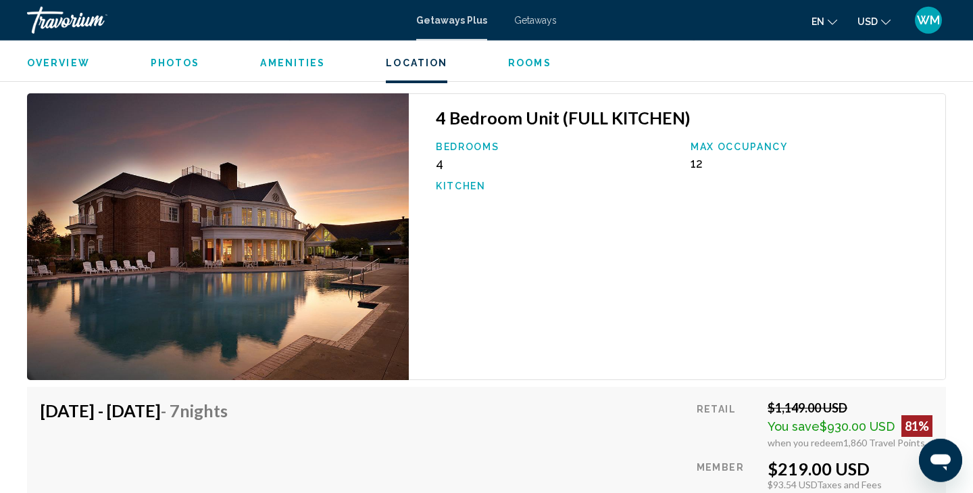
scroll to position [32484, 0]
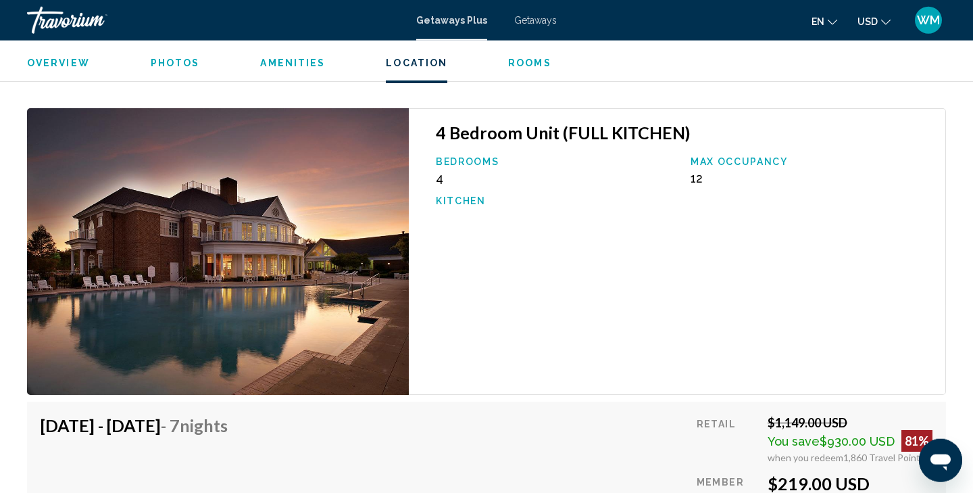
click at [530, 74] on div "Overview Photos Amenities Location Rooms Search" at bounding box center [486, 62] width 973 height 42
click at [526, 64] on span "Rooms" at bounding box center [529, 62] width 43 height 11
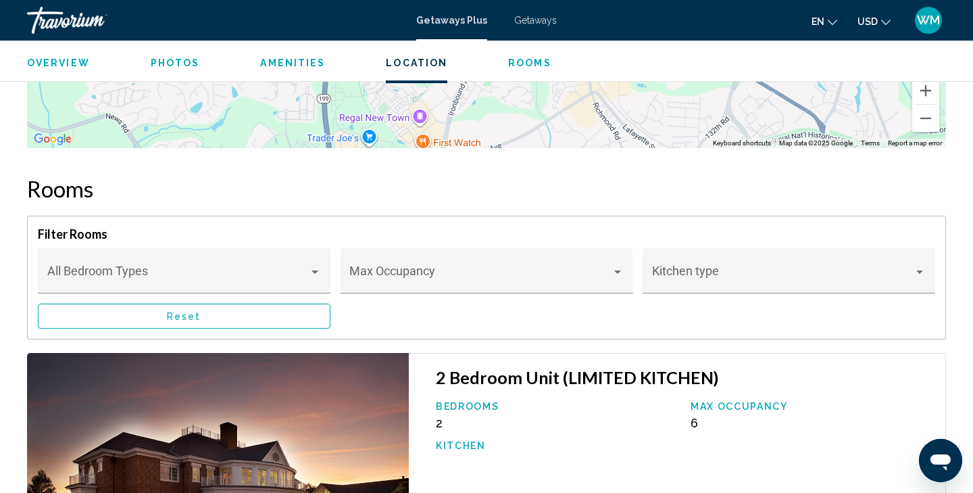
scroll to position [2111, 0]
click at [303, 67] on span "Amenities" at bounding box center [292, 62] width 65 height 11
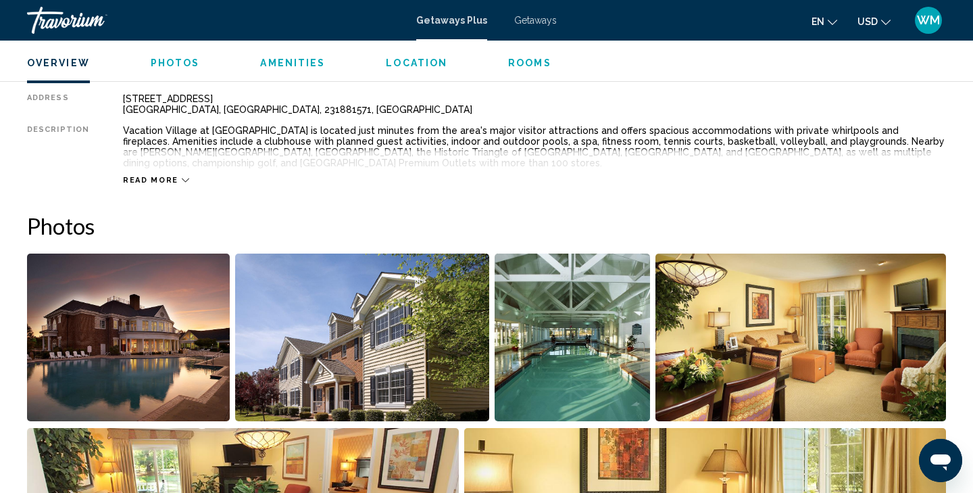
scroll to position [471, 0]
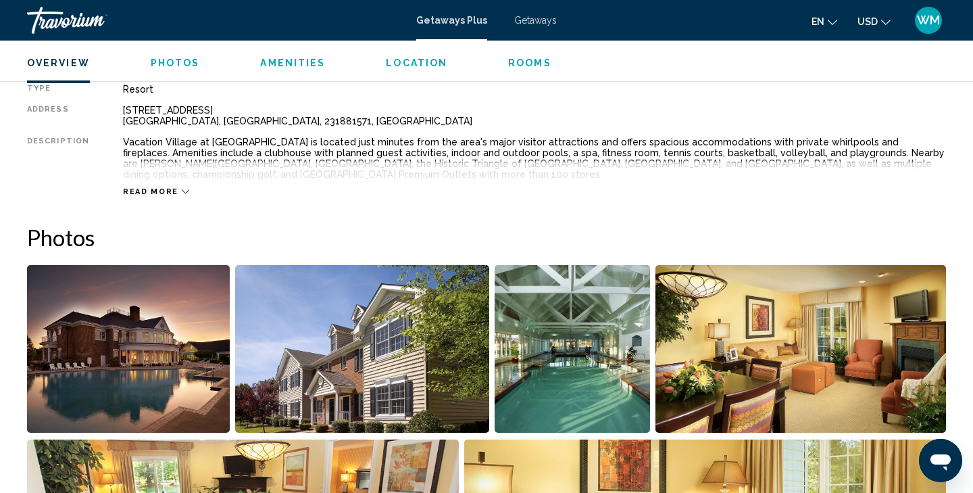
click at [529, 35] on mat-toolbar "Getaways Plus Getaways en English Español Français Italiano Português русский U…" at bounding box center [486, 20] width 973 height 41
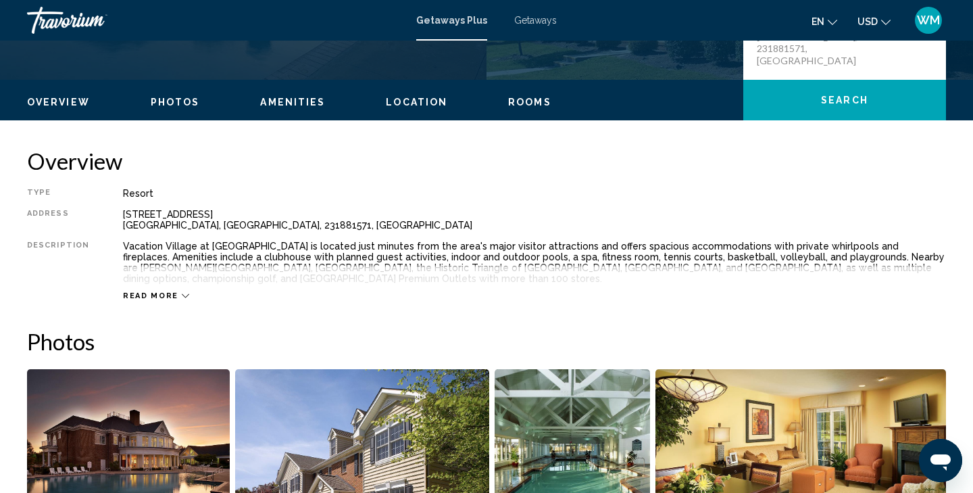
scroll to position [319, 0]
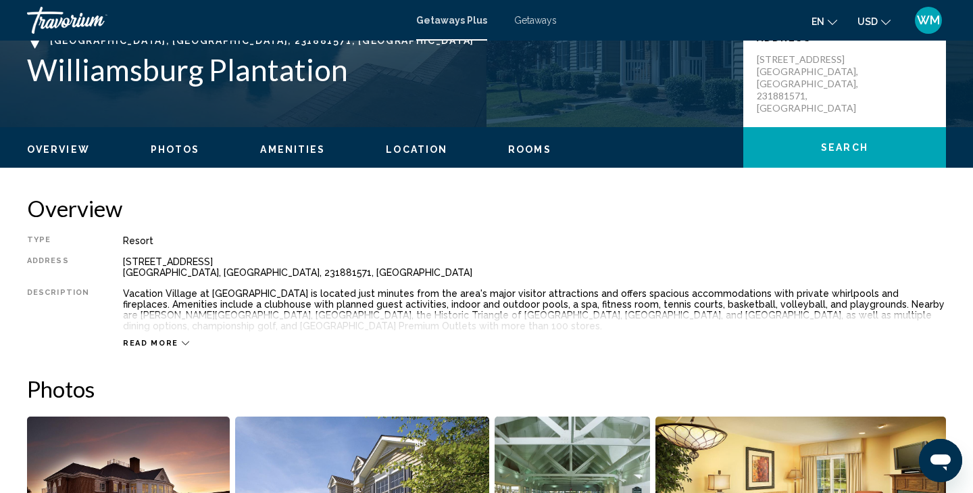
click at [535, 151] on span "Rooms" at bounding box center [529, 149] width 43 height 11
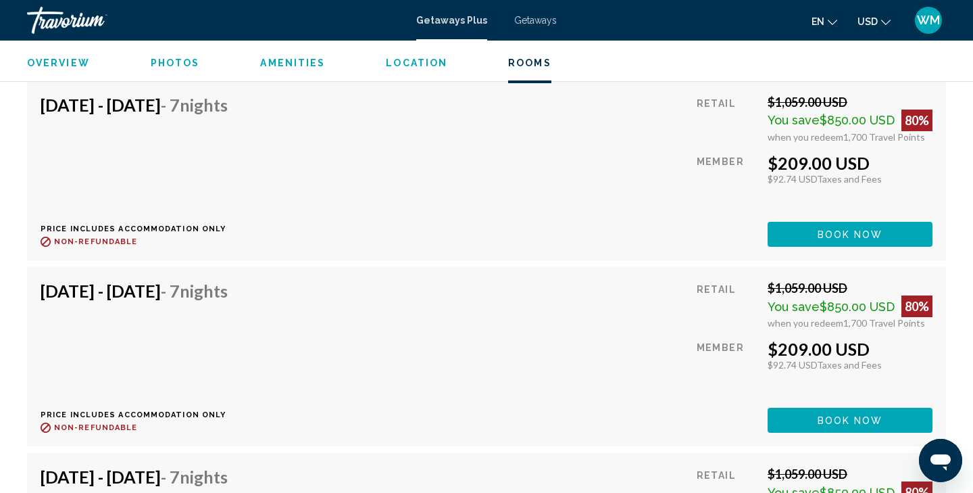
scroll to position [4908, 0]
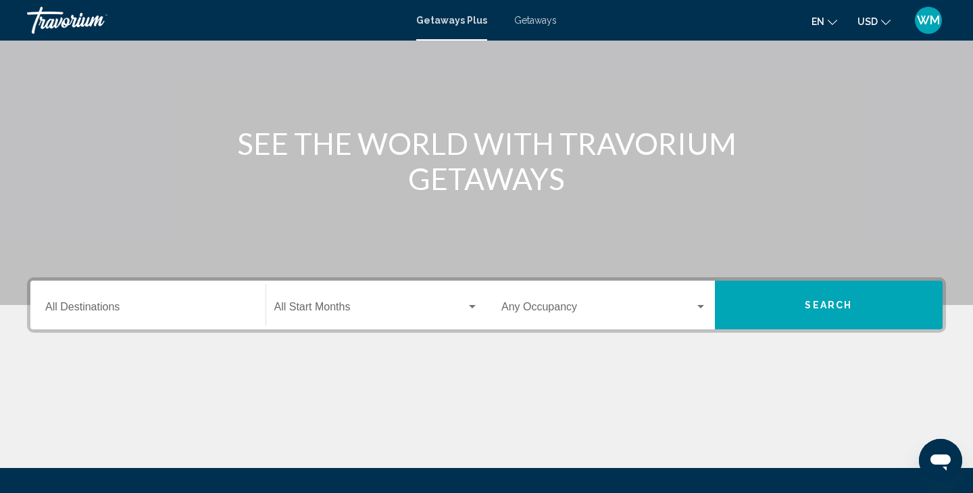
scroll to position [118, 0]
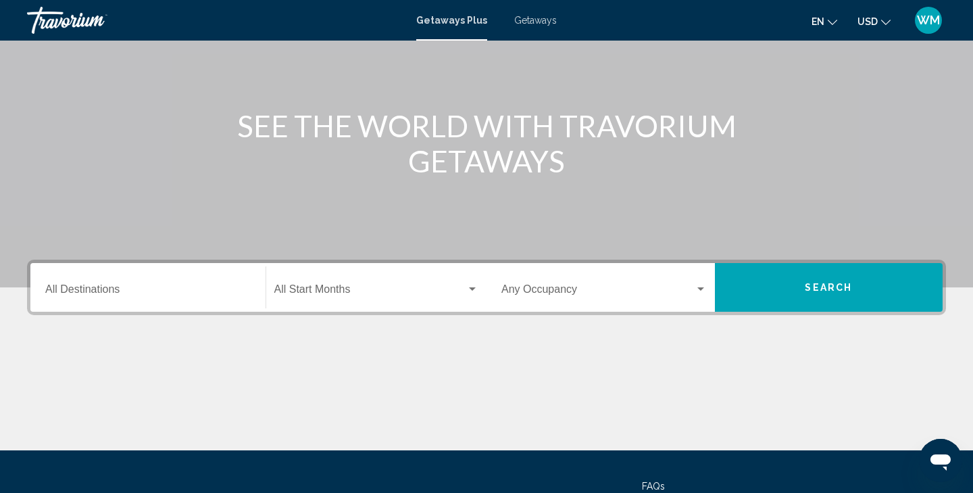
click at [217, 291] on input "Destination All Destinations" at bounding box center [147, 292] width 205 height 12
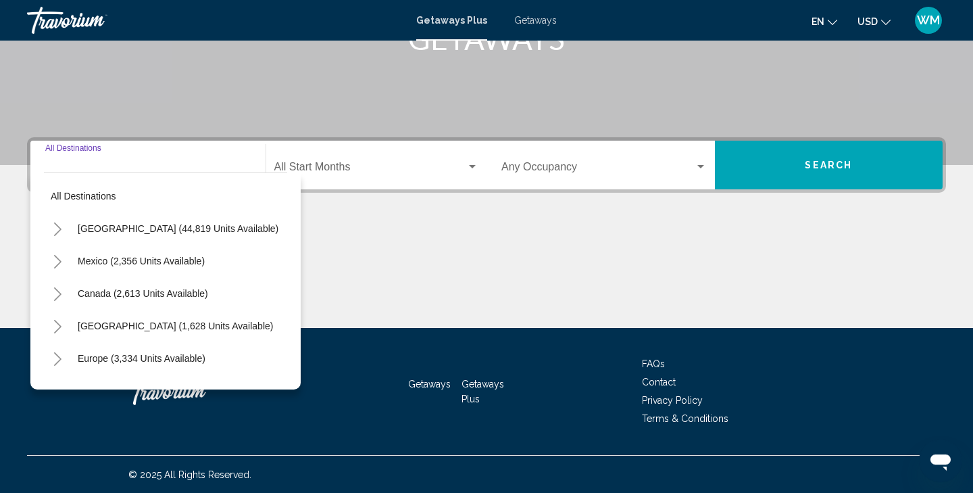
scroll to position [241, 0]
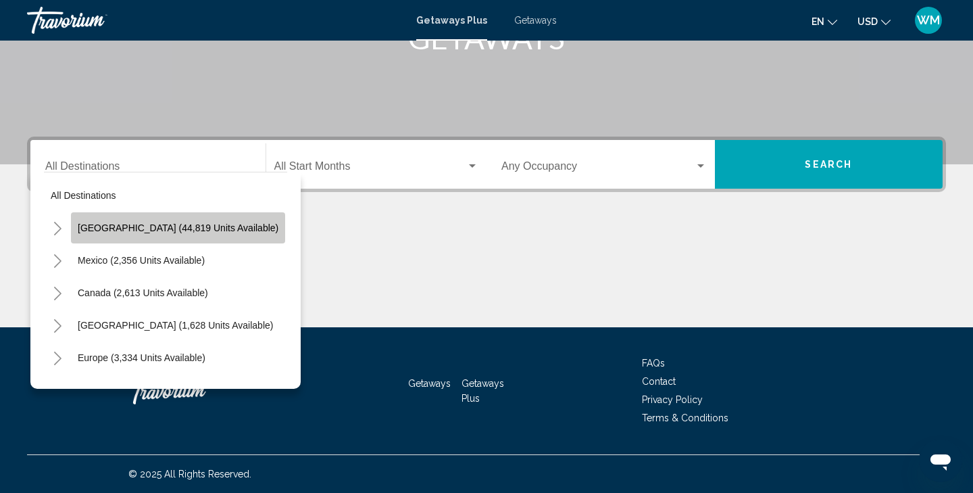
click at [224, 235] on button "United States (44,819 units available)" at bounding box center [178, 227] width 214 height 31
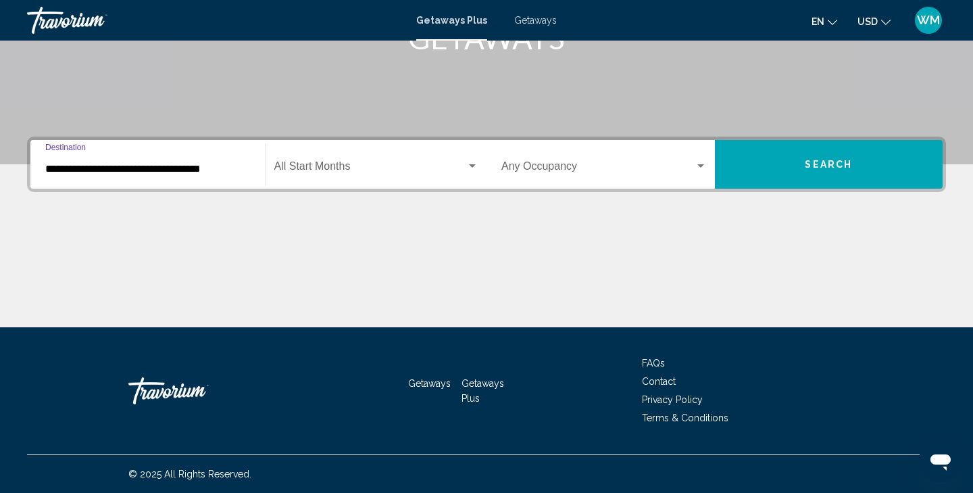
click at [472, 167] on div "Search widget" at bounding box center [472, 165] width 7 height 3
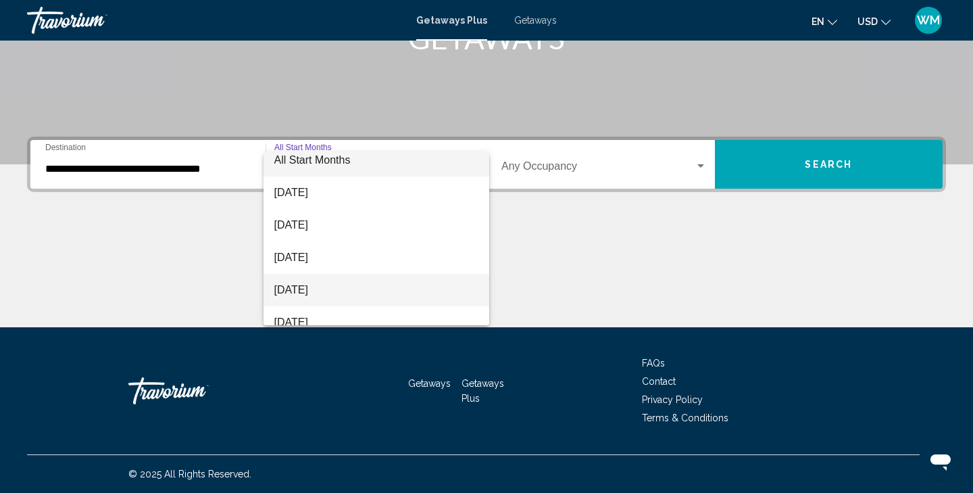
scroll to position [9, 0]
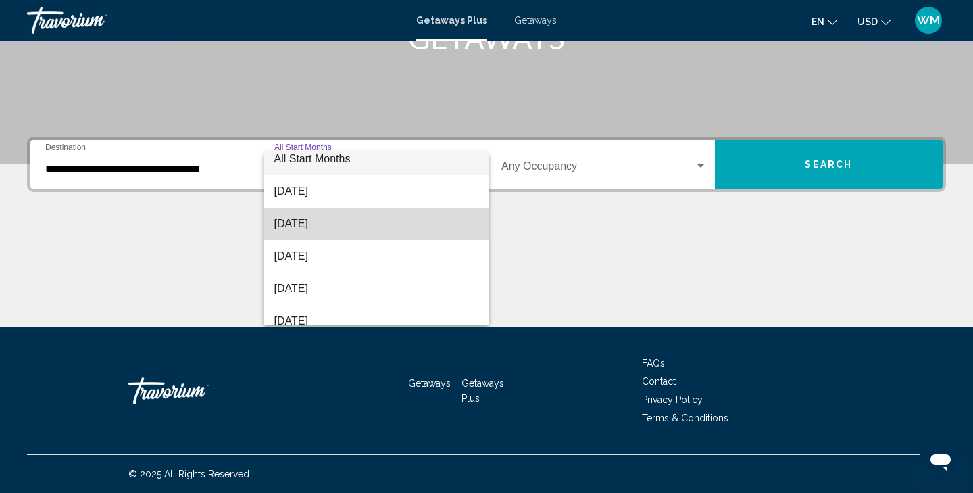
click at [362, 235] on span "[DATE]" at bounding box center [376, 223] width 205 height 32
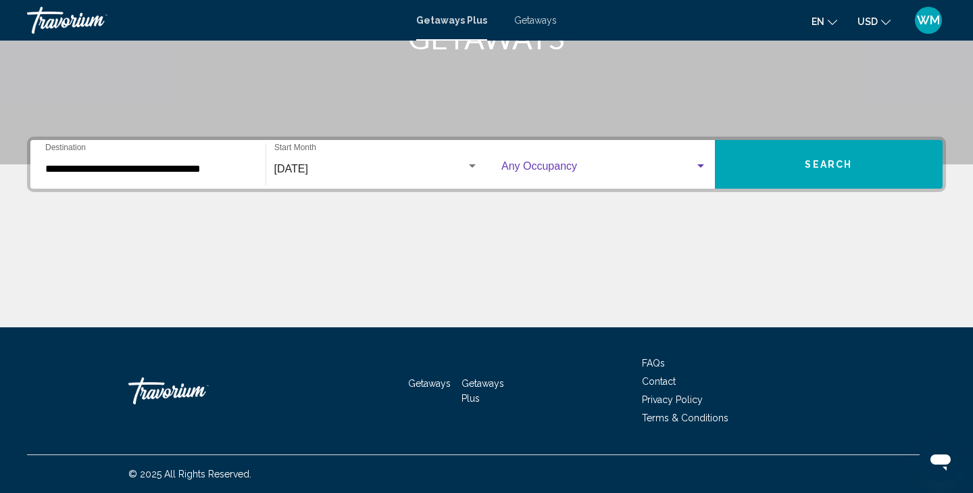
click at [702, 165] on div "Search widget" at bounding box center [700, 165] width 7 height 3
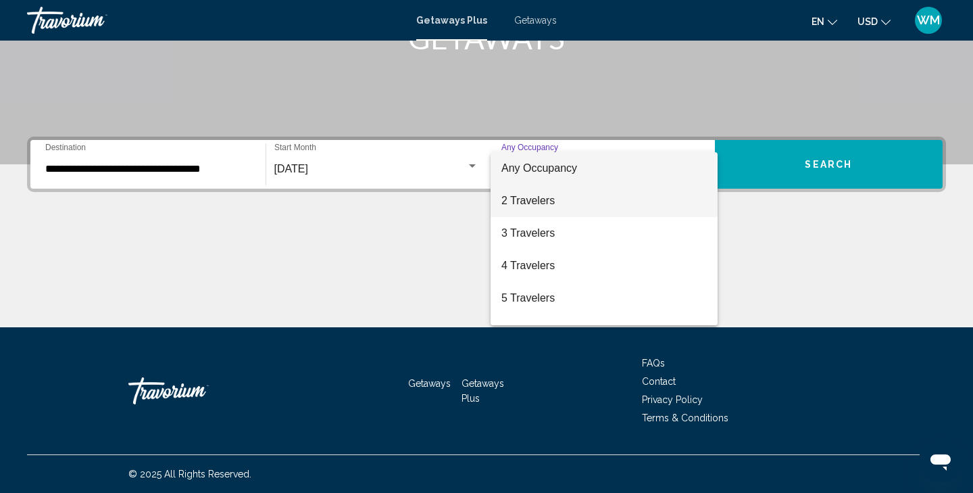
click at [621, 210] on span "2 Travelers" at bounding box center [603, 201] width 205 height 32
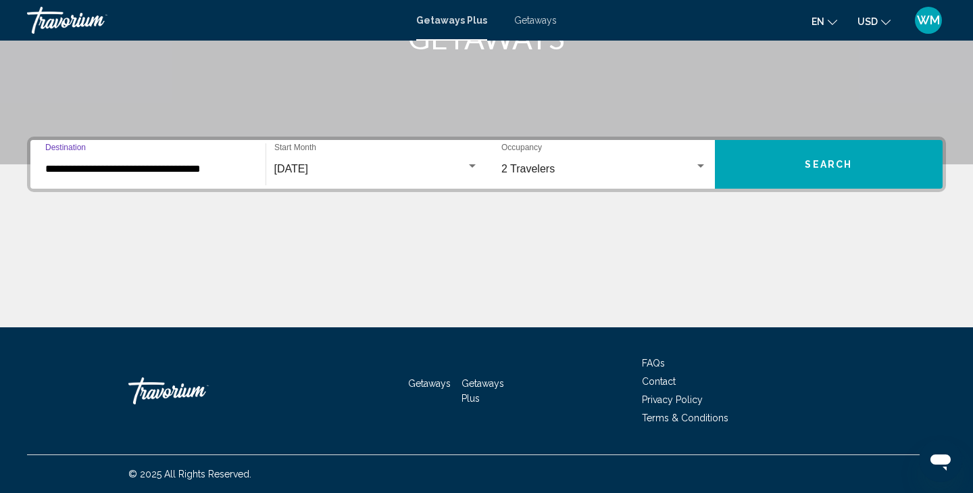
click at [218, 172] on input "**********" at bounding box center [147, 169] width 205 height 12
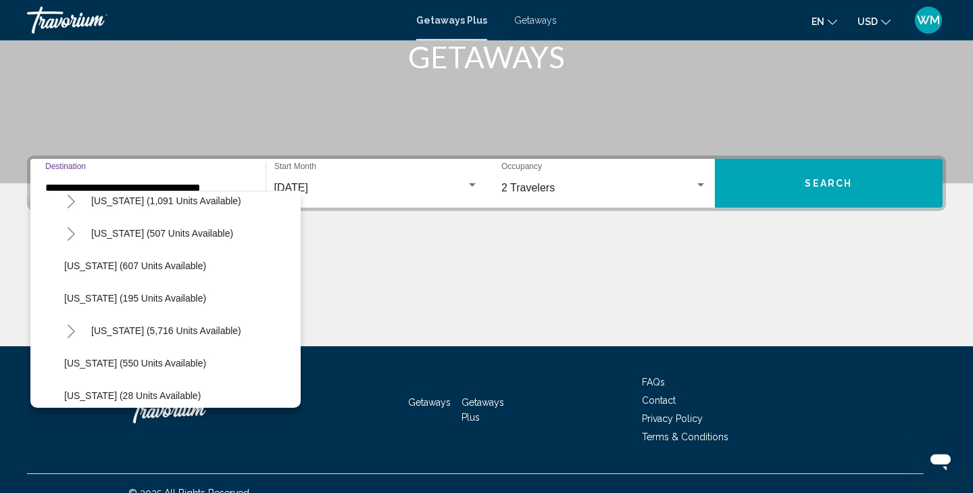
scroll to position [1140, 0]
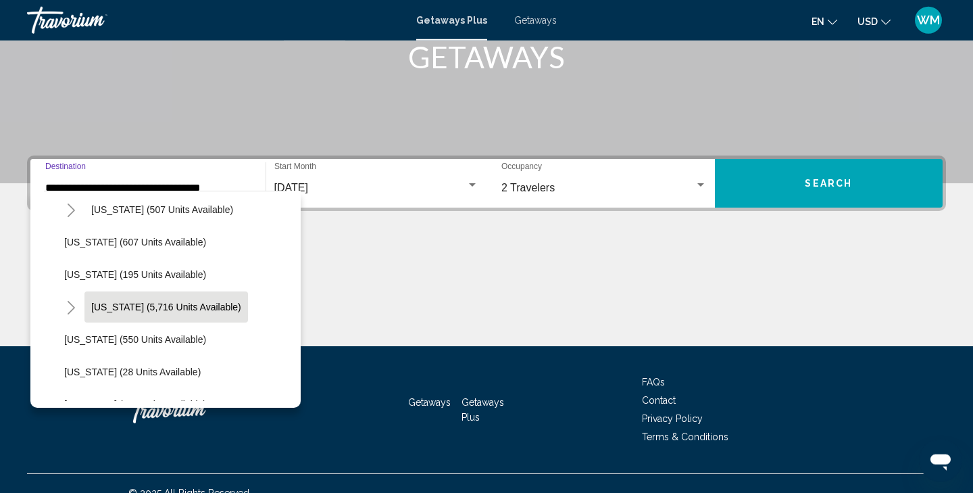
click at [199, 304] on span "Virginia (5,716 units available)" at bounding box center [166, 306] width 150 height 11
type input "**********"
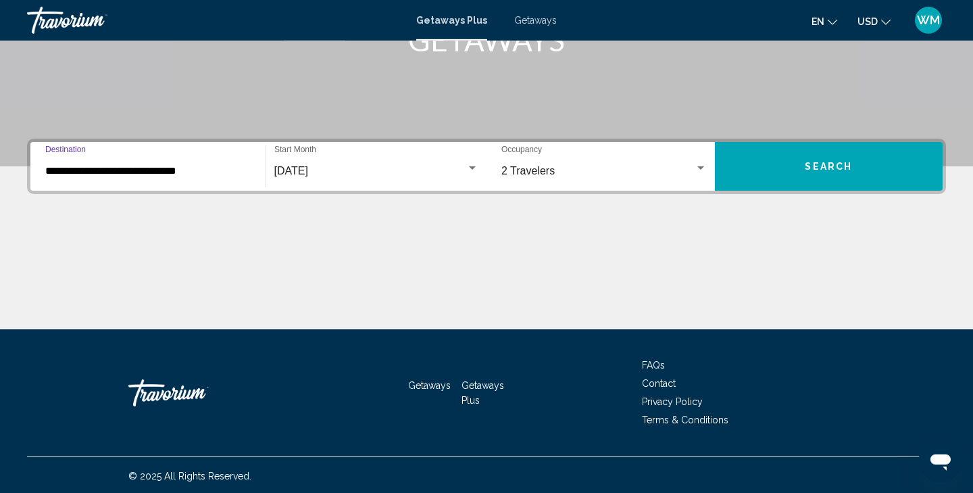
scroll to position [241, 0]
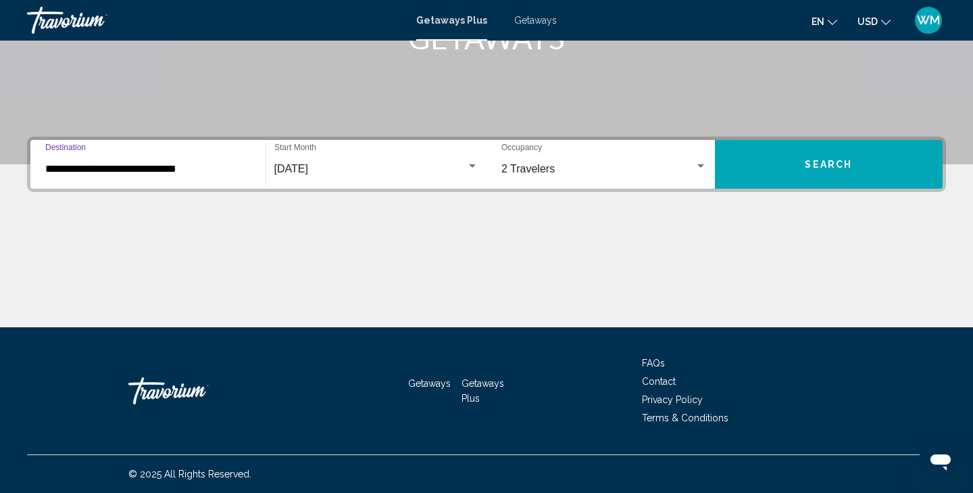
click at [799, 154] on button "Search" at bounding box center [829, 164] width 228 height 49
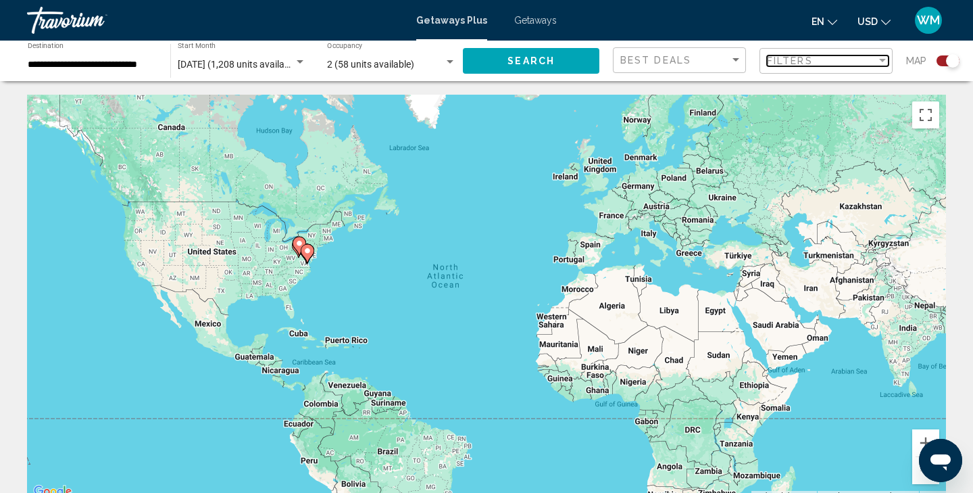
click at [881, 63] on div "Filter" at bounding box center [883, 60] width 12 height 11
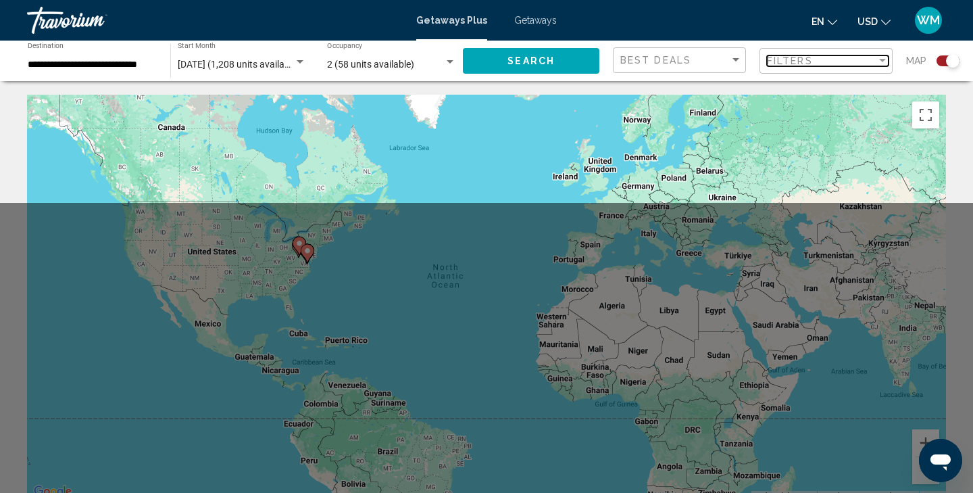
click at [881, 63] on div "Filter" at bounding box center [883, 60] width 12 height 11
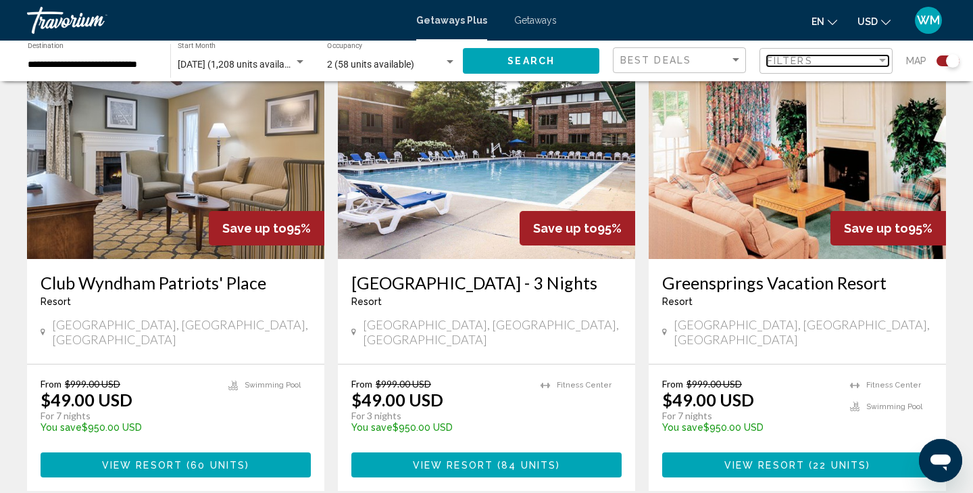
scroll to position [1531, 0]
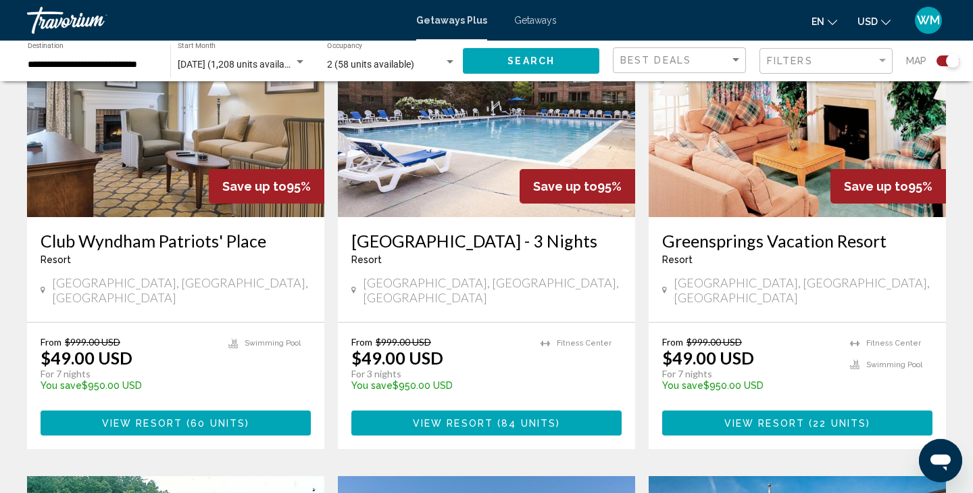
click at [801, 418] on span "View Resort" at bounding box center [765, 423] width 80 height 11
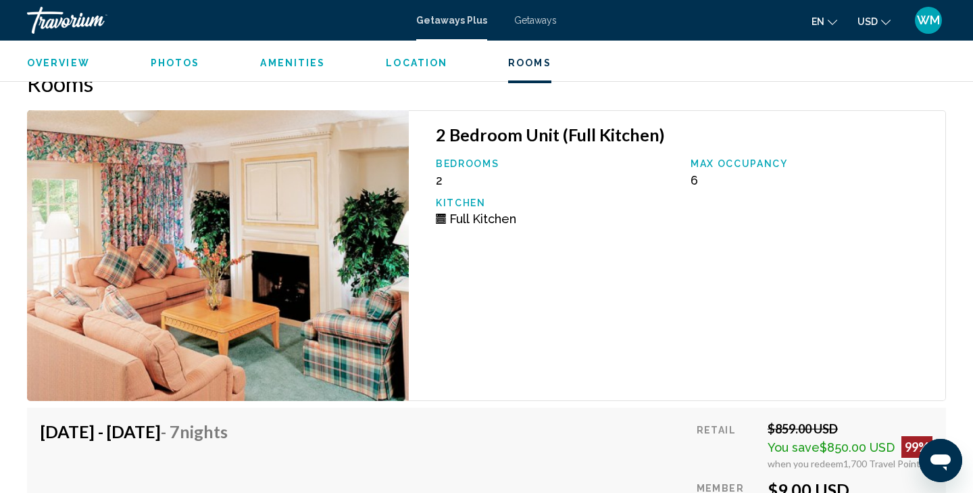
scroll to position [2094, 0]
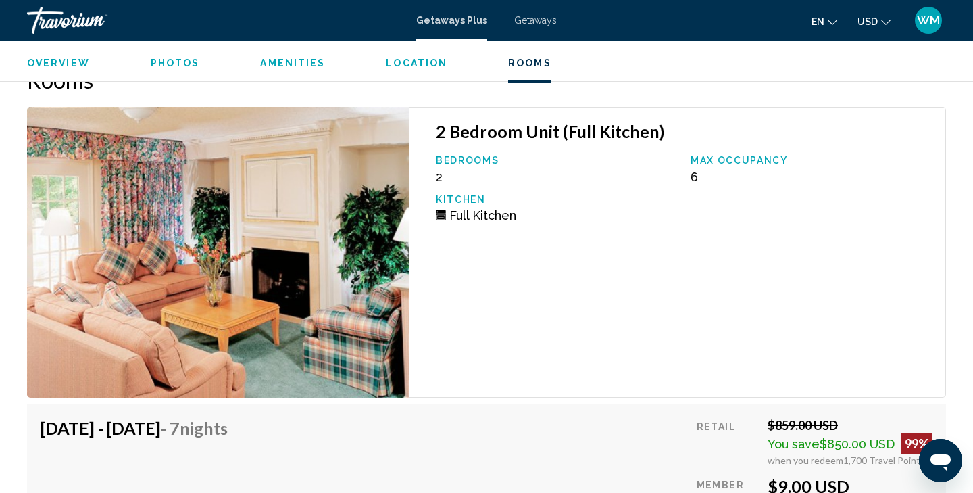
click at [385, 327] on img "Main content" at bounding box center [218, 252] width 382 height 291
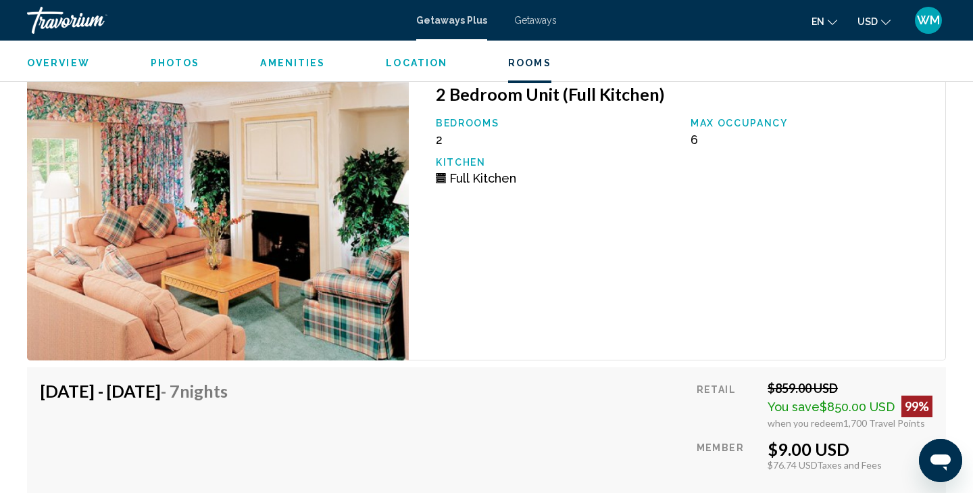
scroll to position [2138, 0]
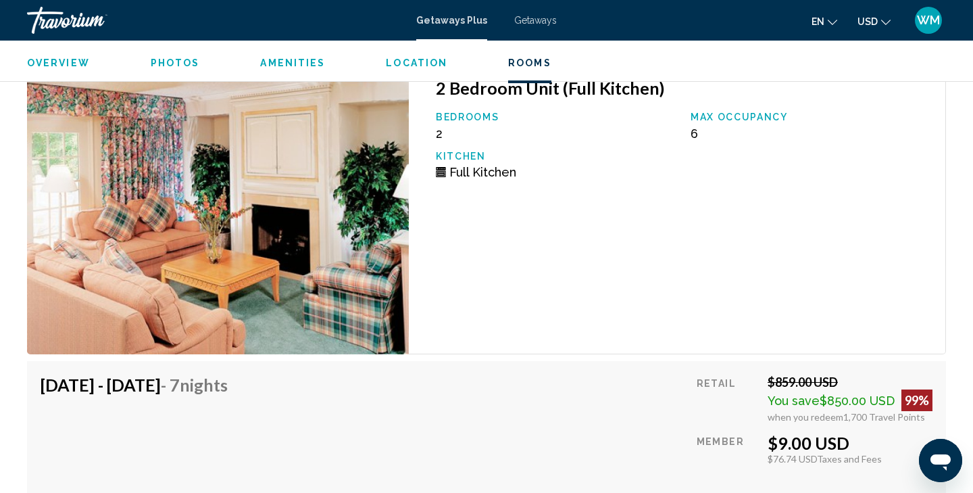
click at [416, 70] on div "Overview Photos Amenities Location Rooms Search" at bounding box center [486, 62] width 973 height 42
click at [414, 65] on span "Location" at bounding box center [417, 62] width 62 height 11
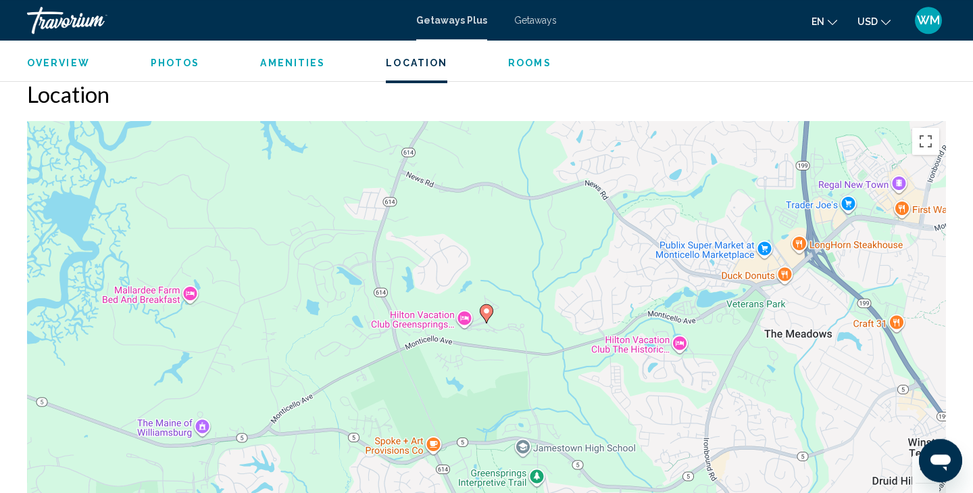
scroll to position [1606, 0]
click at [302, 66] on span "Amenities" at bounding box center [292, 62] width 65 height 11
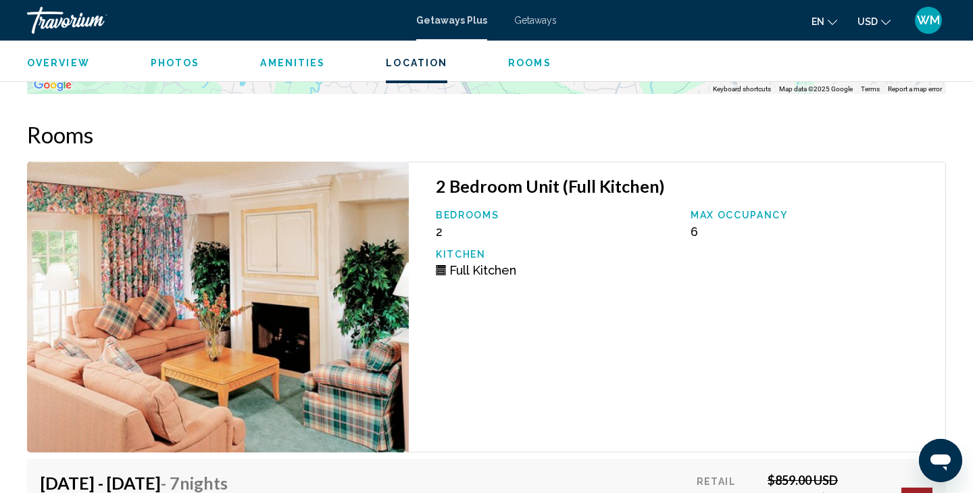
scroll to position [2042, 0]
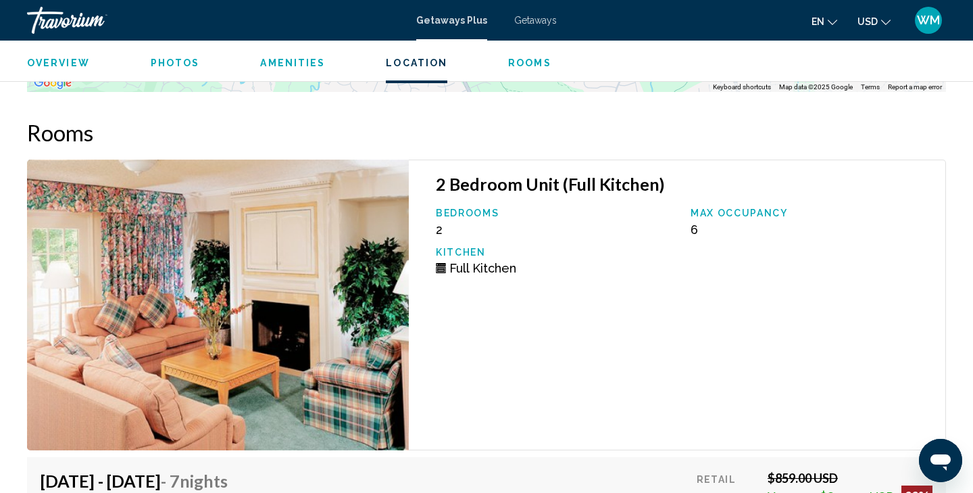
click at [135, 351] on img "Main content" at bounding box center [218, 304] width 382 height 291
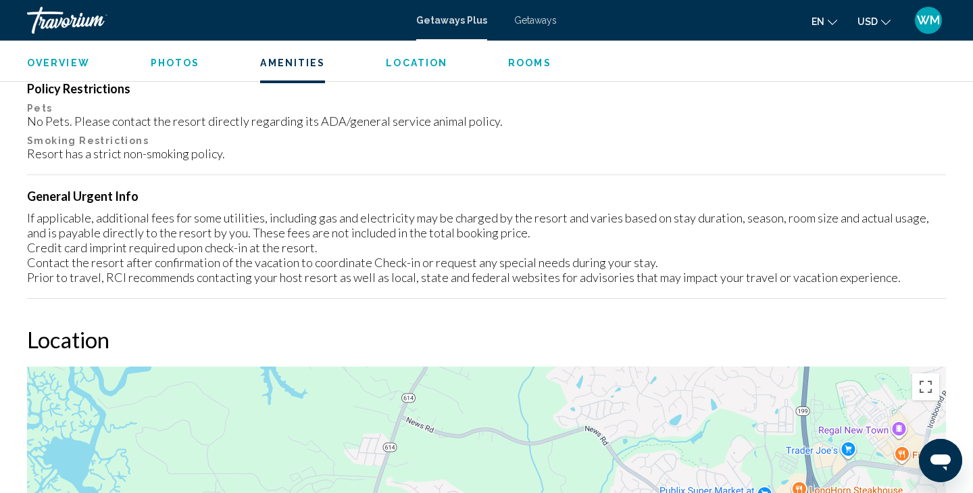
scroll to position [1274, 0]
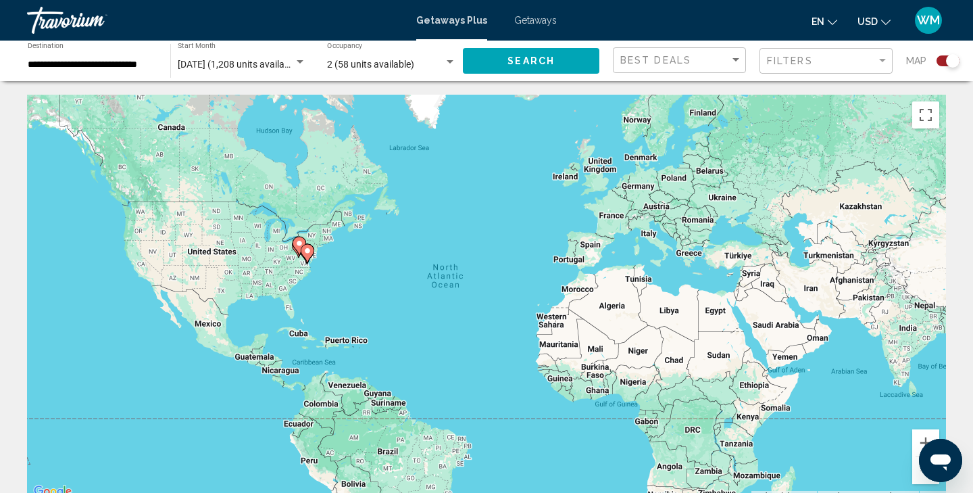
click at [543, 27] on div "Getaways Plus Getaways en English Español Français Italiano Português русский U…" at bounding box center [486, 20] width 973 height 28
click at [145, 70] on input "**********" at bounding box center [92, 64] width 129 height 11
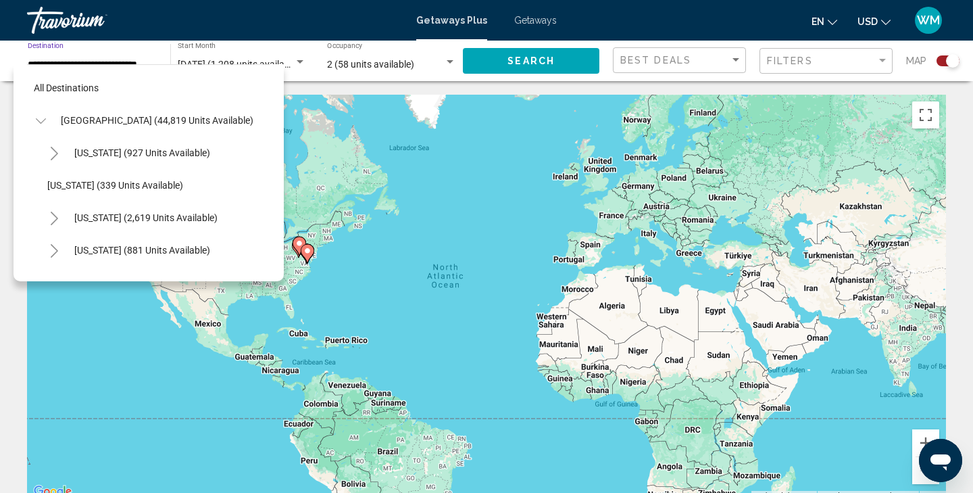
scroll to position [1151, 0]
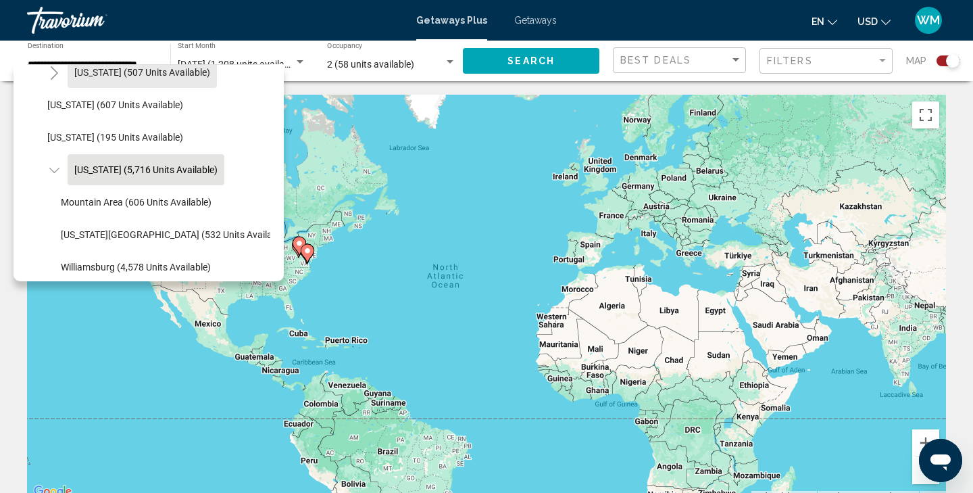
click at [145, 70] on span "[US_STATE] (507 units available)" at bounding box center [142, 72] width 136 height 11
type input "**********"
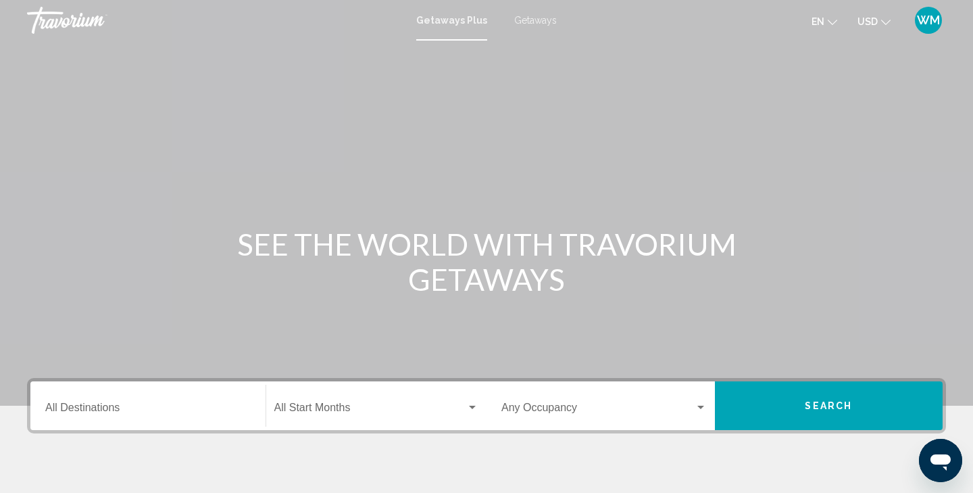
click at [537, 27] on div "Getaways Plus Getaways en English Español Français Italiano Português русский U…" at bounding box center [486, 20] width 973 height 28
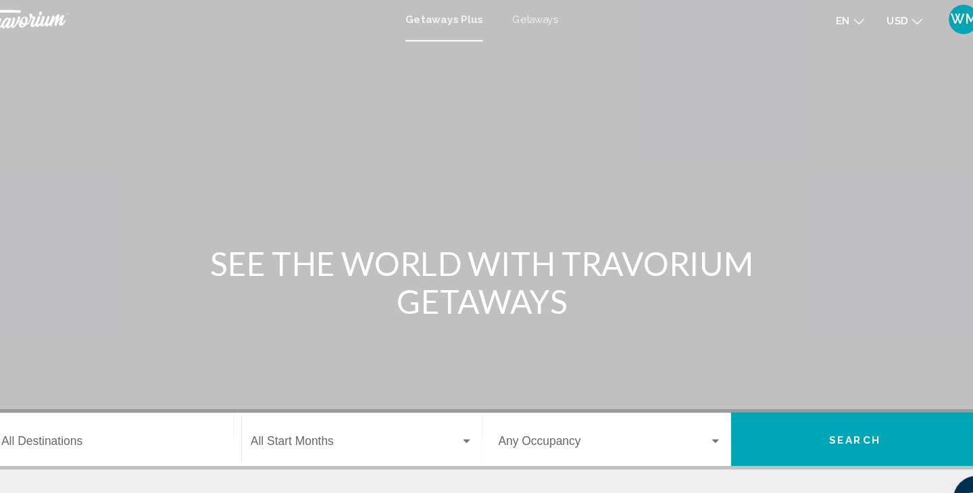
click at [536, 27] on div "Getaways Plus Getaways en English Español Français Italiano Português русский U…" at bounding box center [486, 20] width 973 height 28
click at [538, 22] on span "Getaways" at bounding box center [535, 20] width 43 height 11
click at [217, 414] on input "Destination All Destinations" at bounding box center [147, 410] width 205 height 12
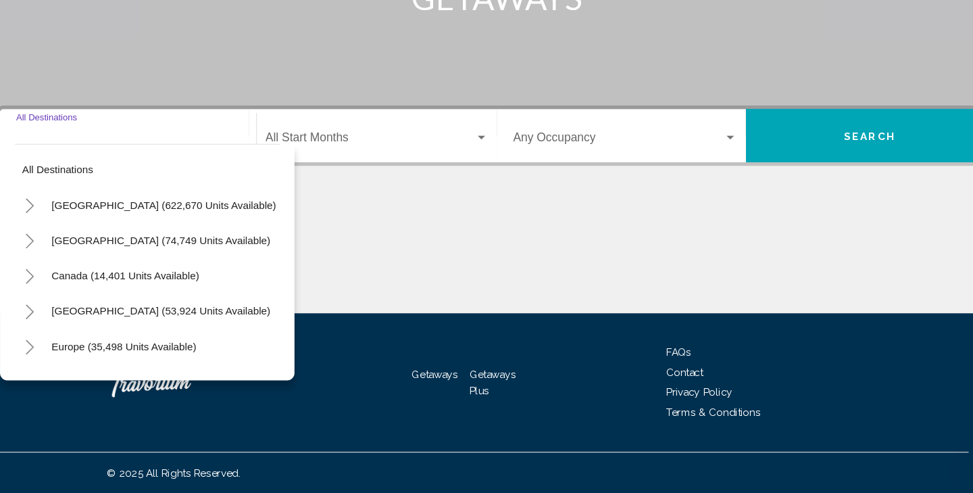
scroll to position [241, 0]
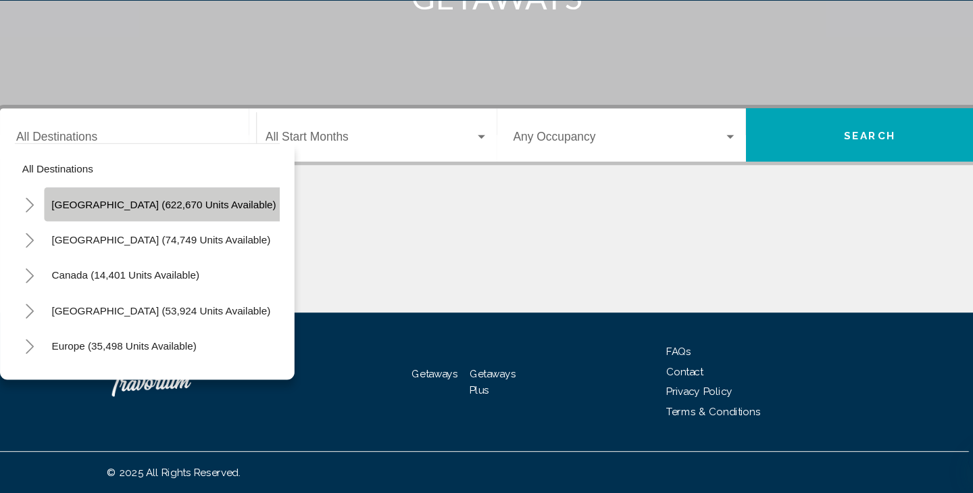
click at [191, 230] on span "[GEOGRAPHIC_DATA] (622,670 units available)" at bounding box center [181, 227] width 206 height 11
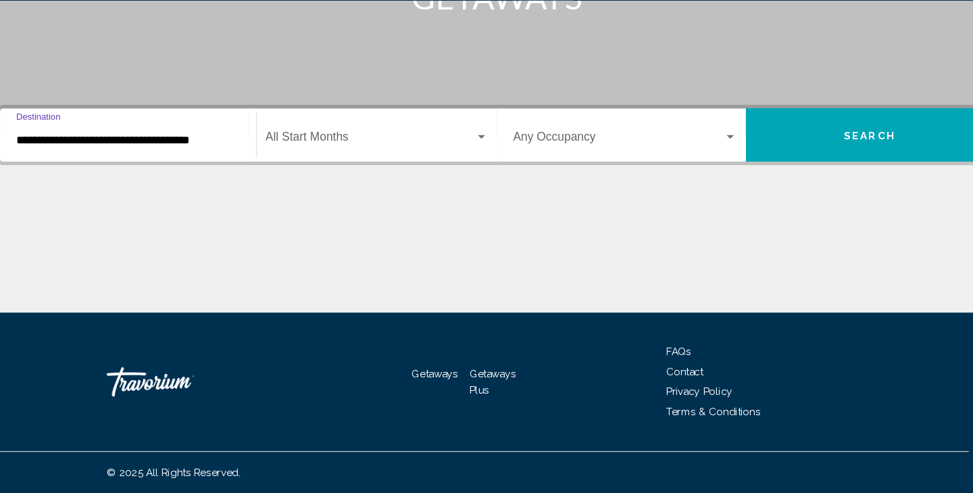
click at [229, 174] on input "**********" at bounding box center [147, 169] width 205 height 12
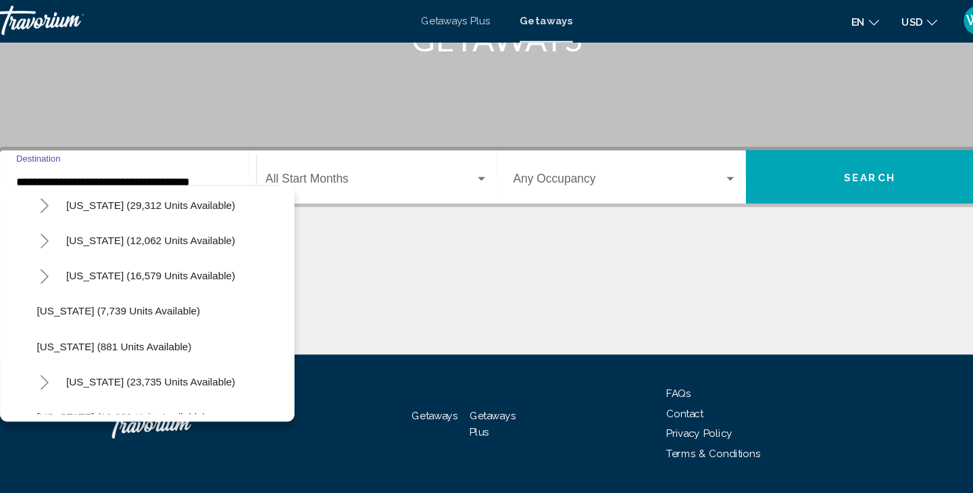
scroll to position [1185, 0]
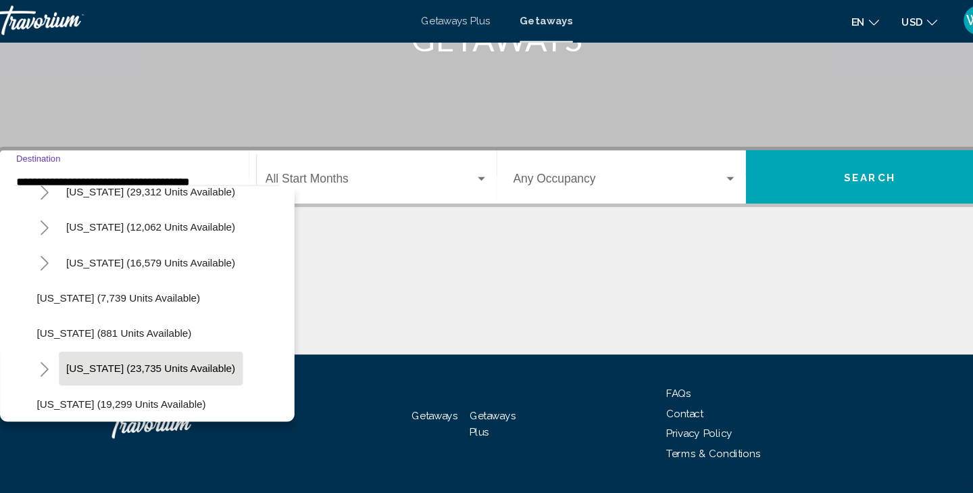
click at [157, 335] on span "[US_STATE] (23,735 units available)" at bounding box center [168, 340] width 155 height 11
type input "**********"
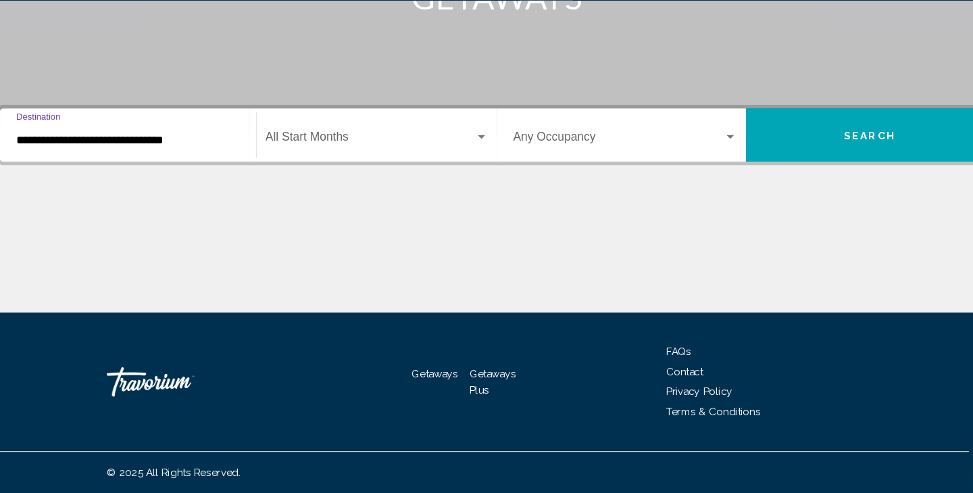
click at [476, 166] on div "Search widget" at bounding box center [472, 166] width 12 height 11
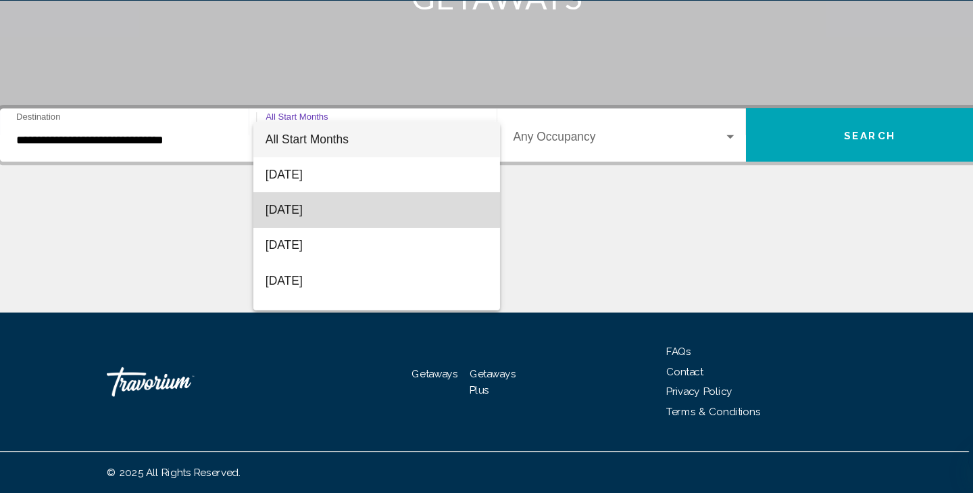
click at [360, 232] on span "[DATE]" at bounding box center [376, 233] width 205 height 32
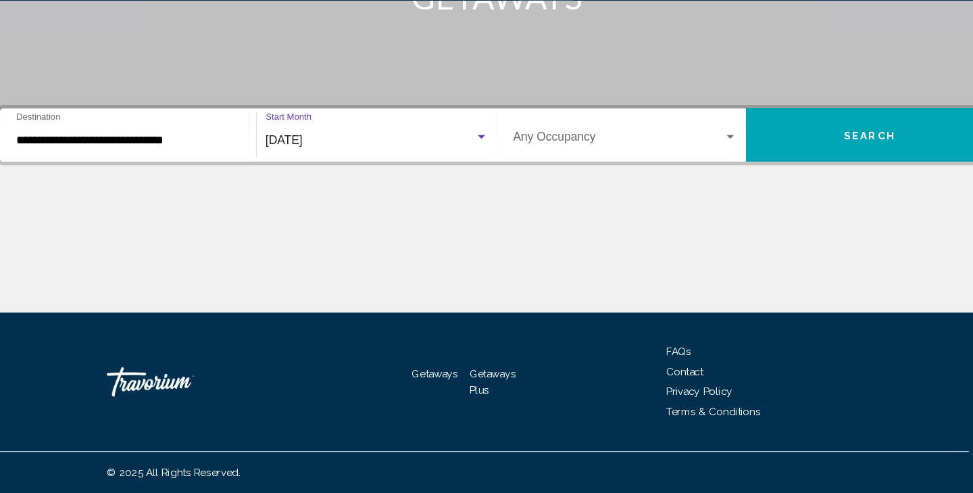
click at [703, 165] on div "Search widget" at bounding box center [700, 165] width 7 height 3
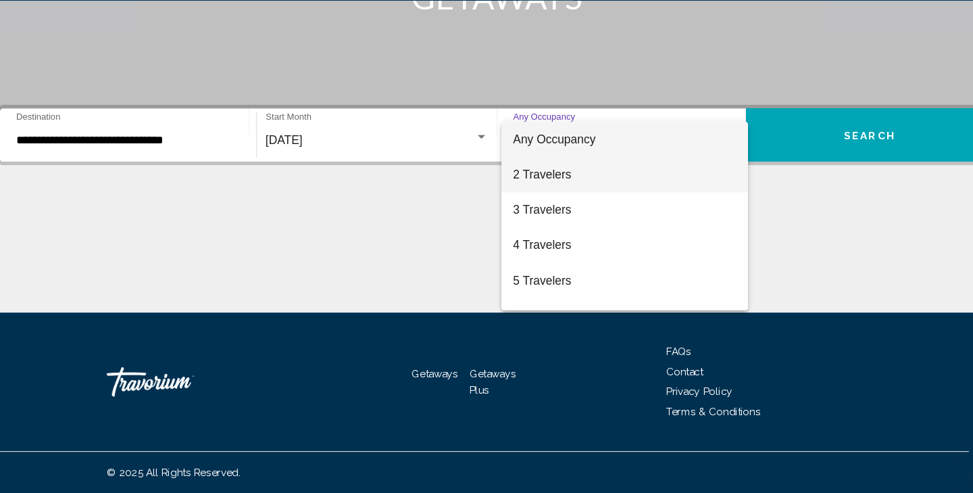
click at [627, 209] on span "2 Travelers" at bounding box center [603, 201] width 205 height 32
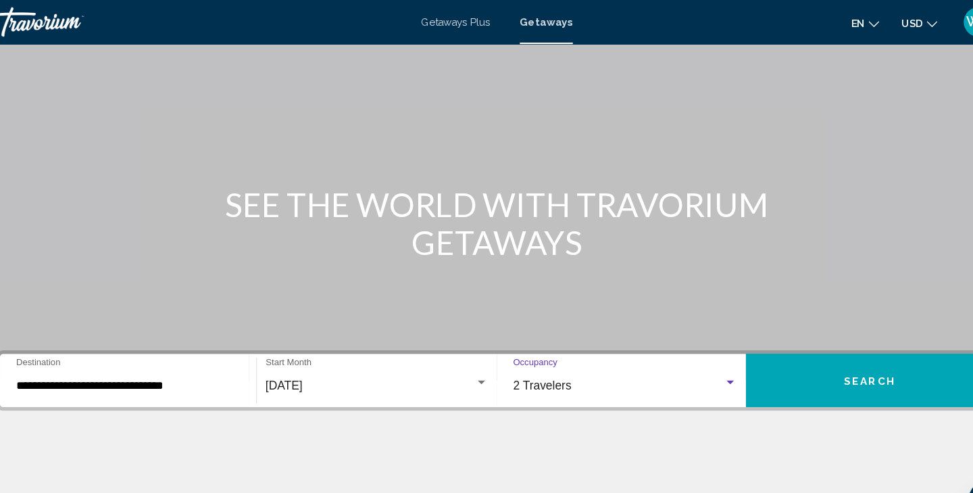
scroll to position [0, 0]
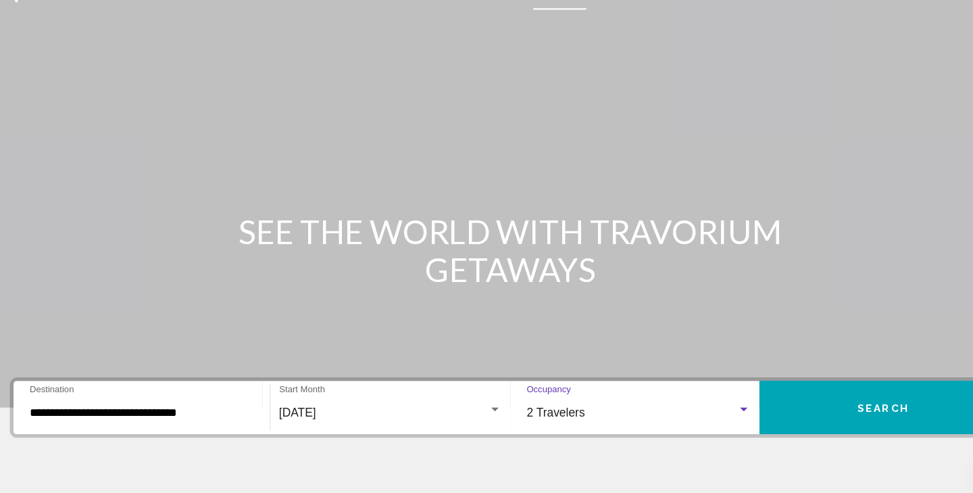
click at [787, 409] on button "Search" at bounding box center [829, 405] width 228 height 49
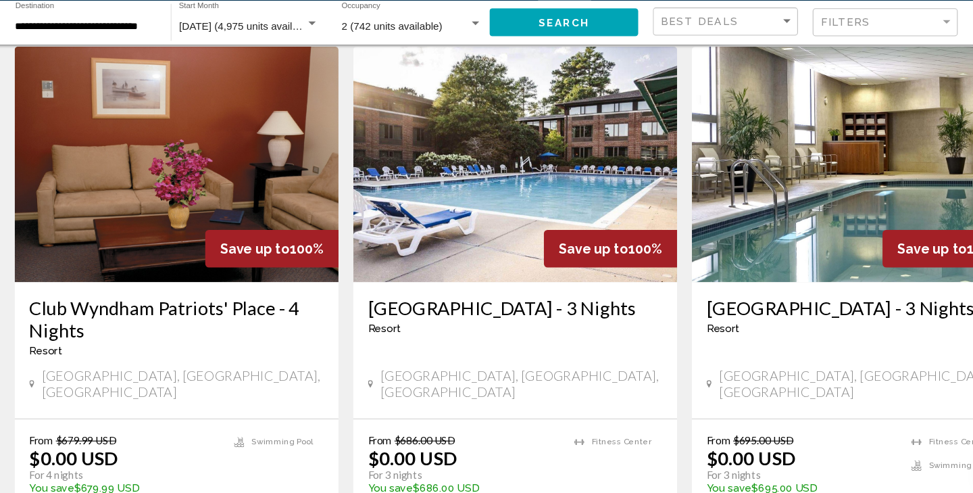
scroll to position [1592, 0]
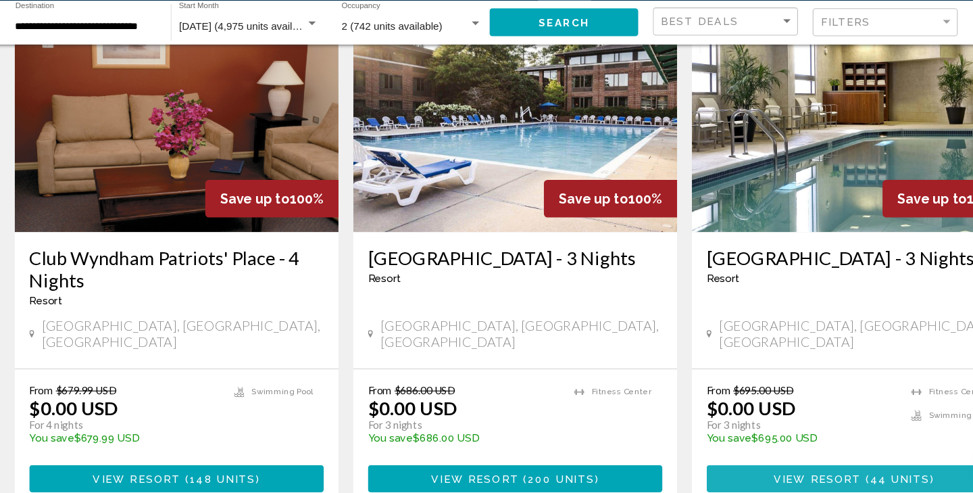
click at [779, 474] on span "View Resort" at bounding box center [764, 479] width 80 height 11
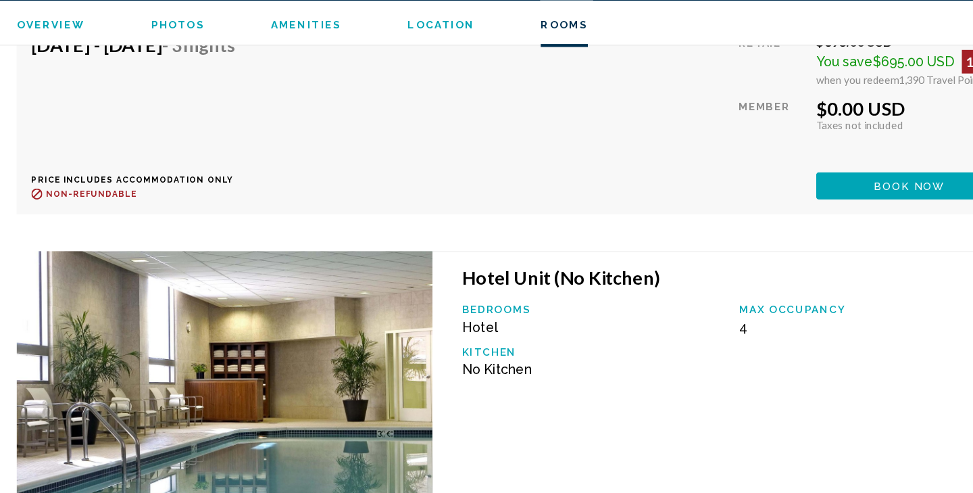
scroll to position [3209, 0]
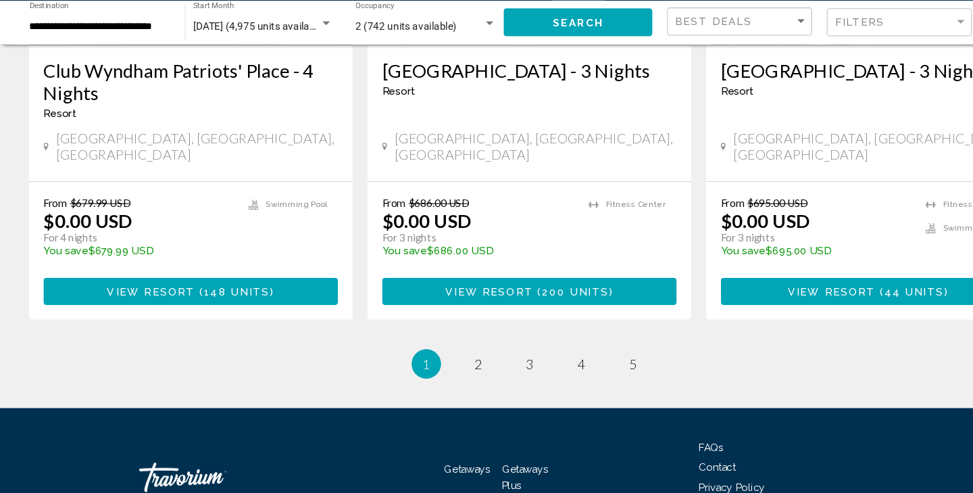
scroll to position [1792, 0]
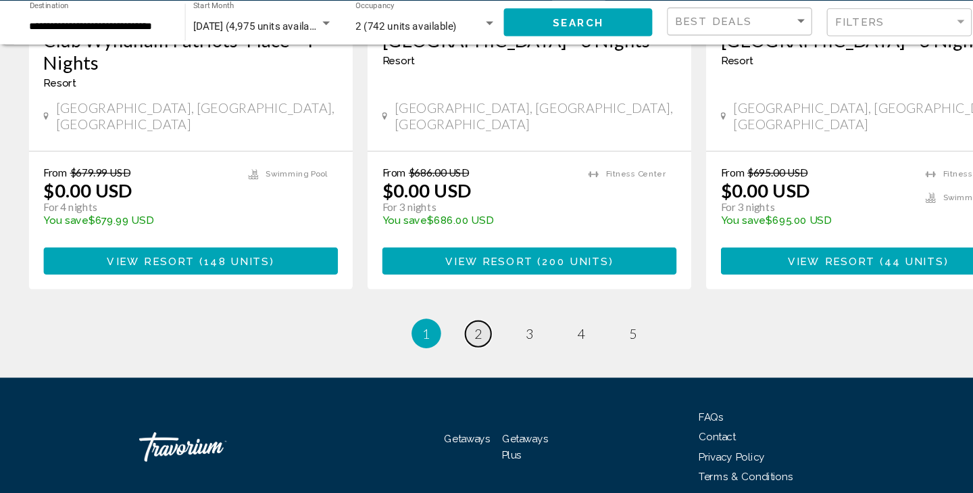
click at [435, 335] on link "page 2" at bounding box center [440, 347] width 24 height 24
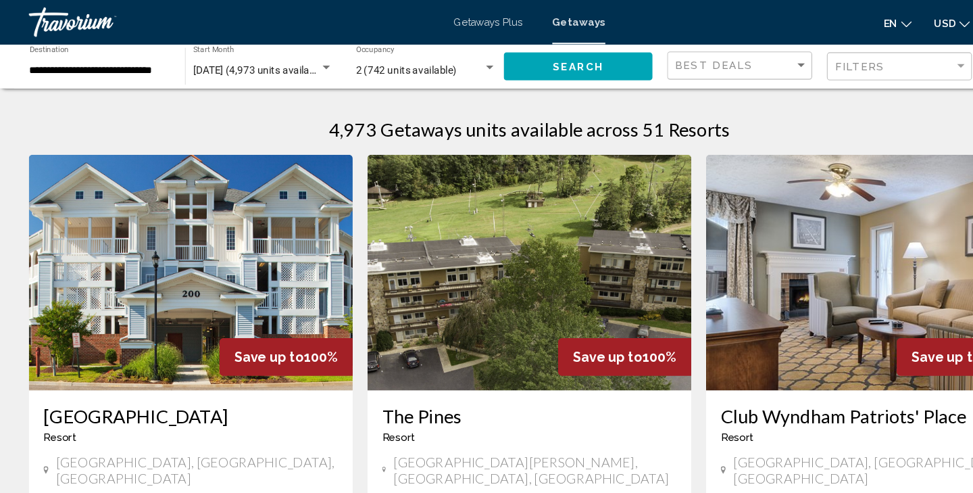
click at [437, 267] on img "Main content" at bounding box center [486, 250] width 297 height 216
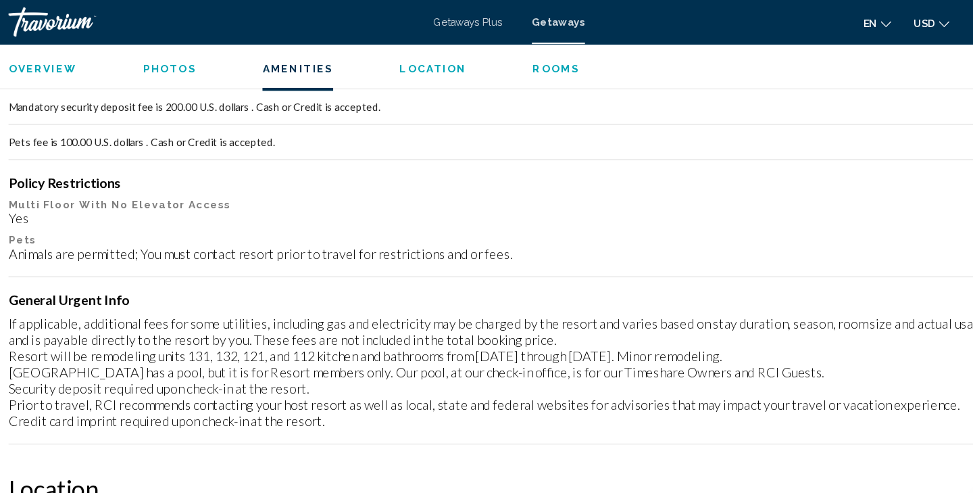
scroll to position [1429, 0]
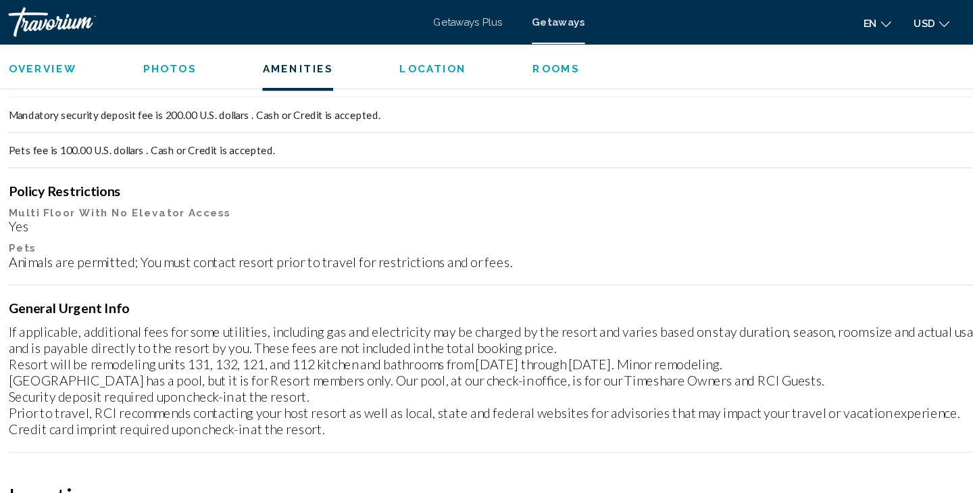
click at [177, 71] on div "Overview Photos Amenities Location Rooms Search" at bounding box center [486, 62] width 973 height 42
click at [178, 80] on div "Overview Photos Amenities Location Rooms Search" at bounding box center [486, 62] width 973 height 42
click at [176, 64] on span "Photos" at bounding box center [175, 62] width 49 height 11
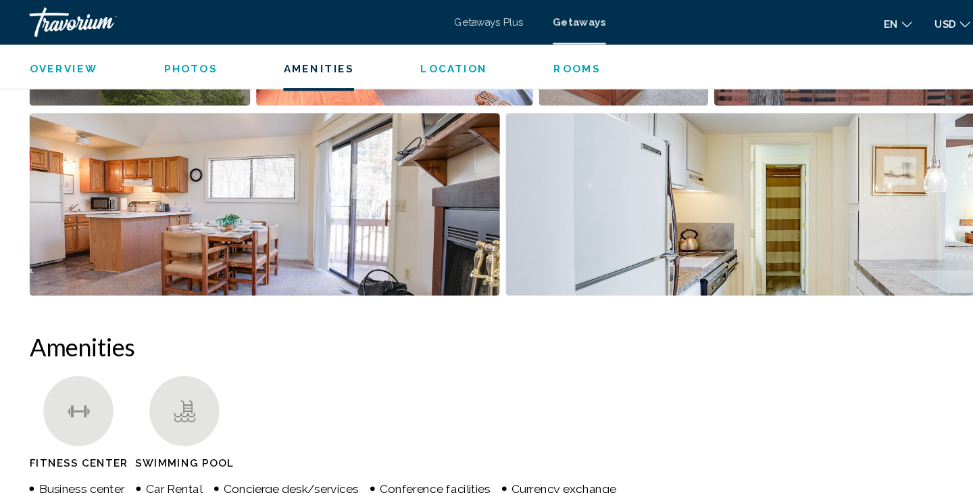
scroll to position [524, 0]
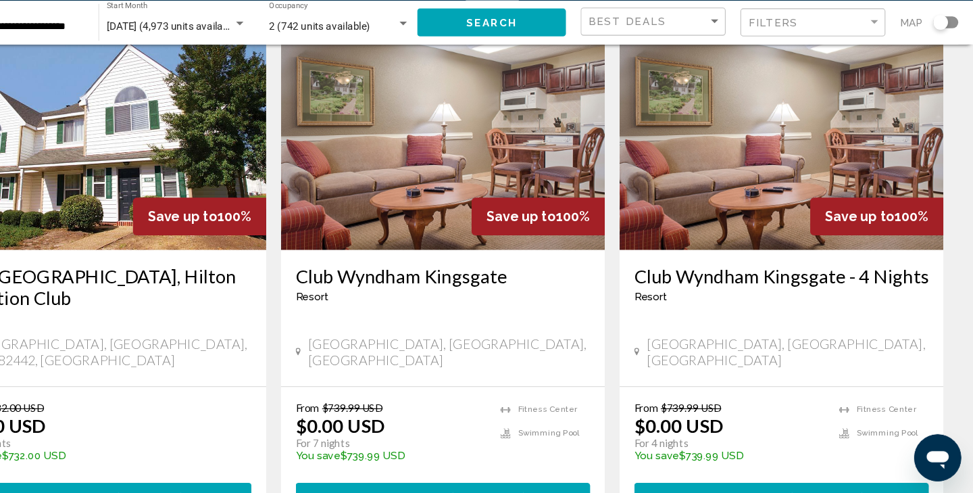
scroll to position [1556, 0]
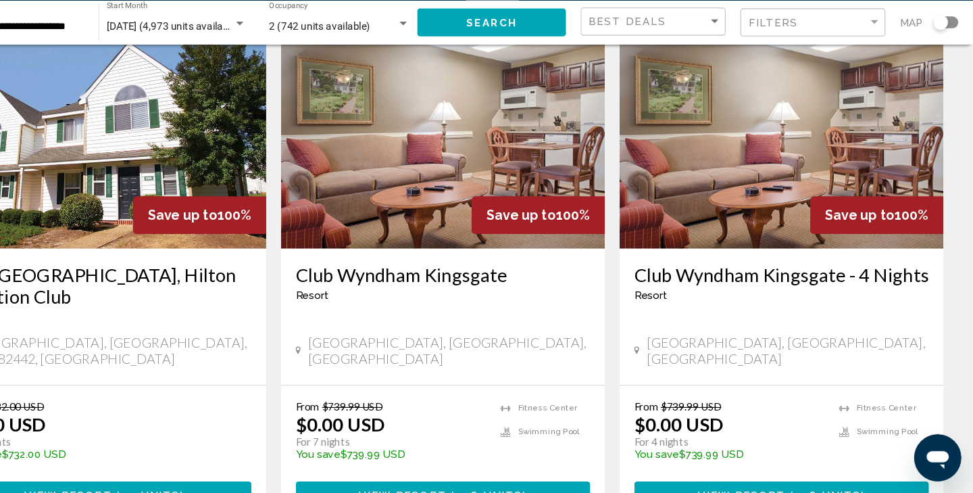
click at [803, 489] on span "Main content" at bounding box center [803, 494] width 4 height 11
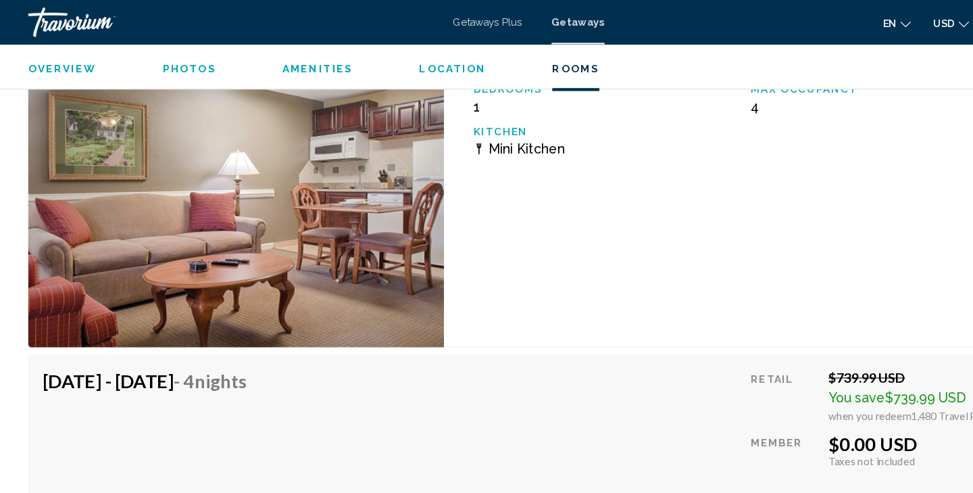
scroll to position [2734, 0]
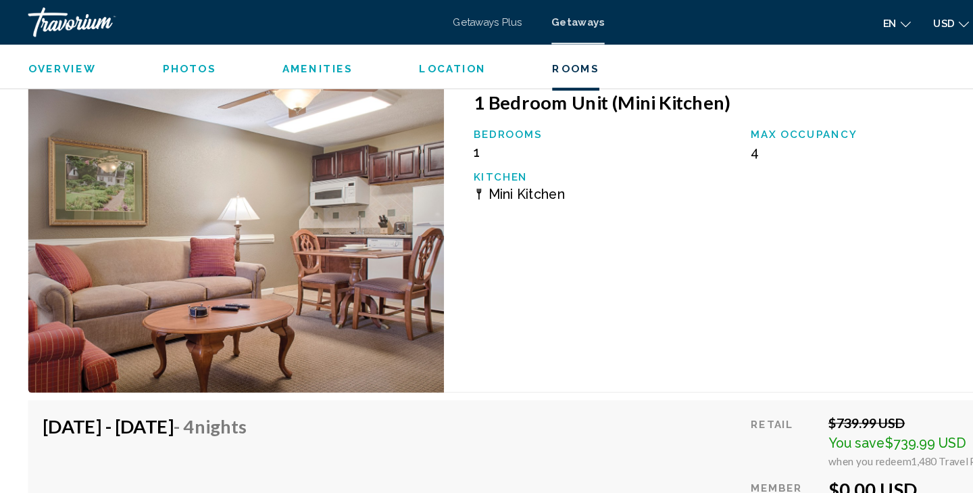
click at [166, 64] on span "Photos" at bounding box center [175, 62] width 49 height 11
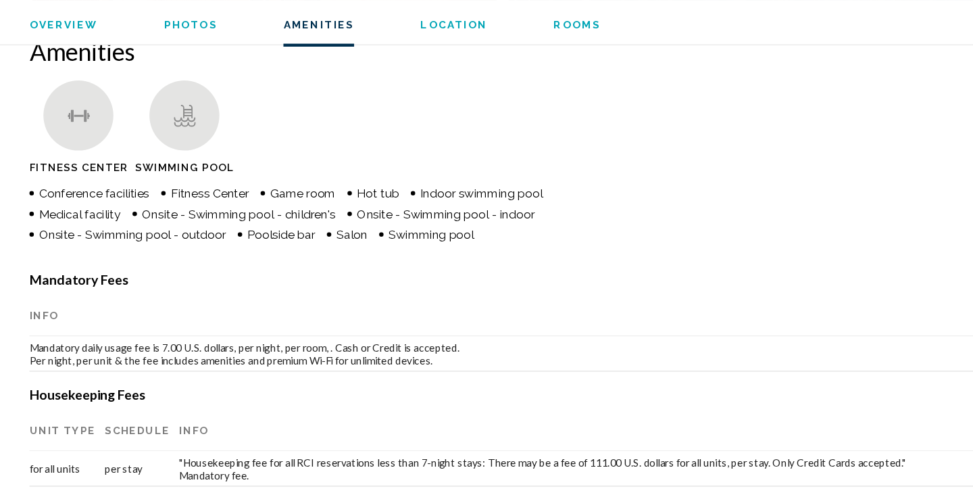
scroll to position [1060, 0]
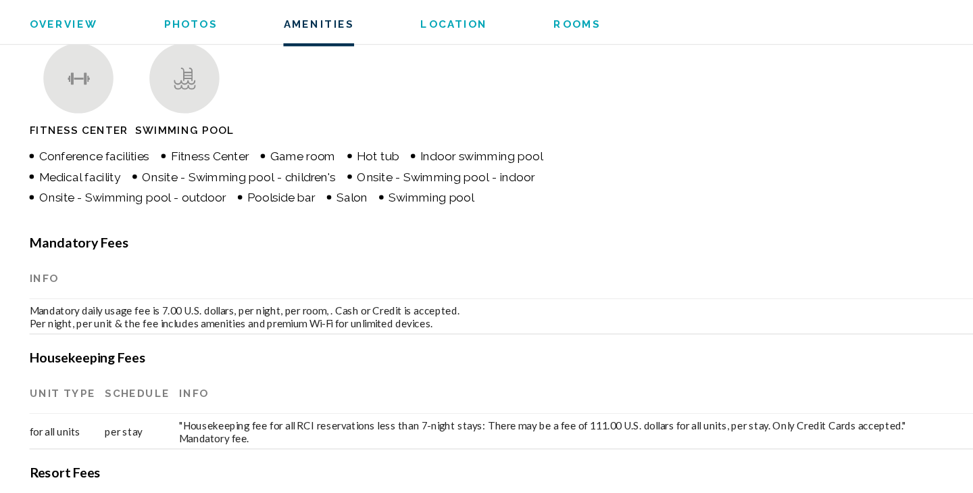
click at [190, 68] on span "Photos" at bounding box center [175, 62] width 49 height 11
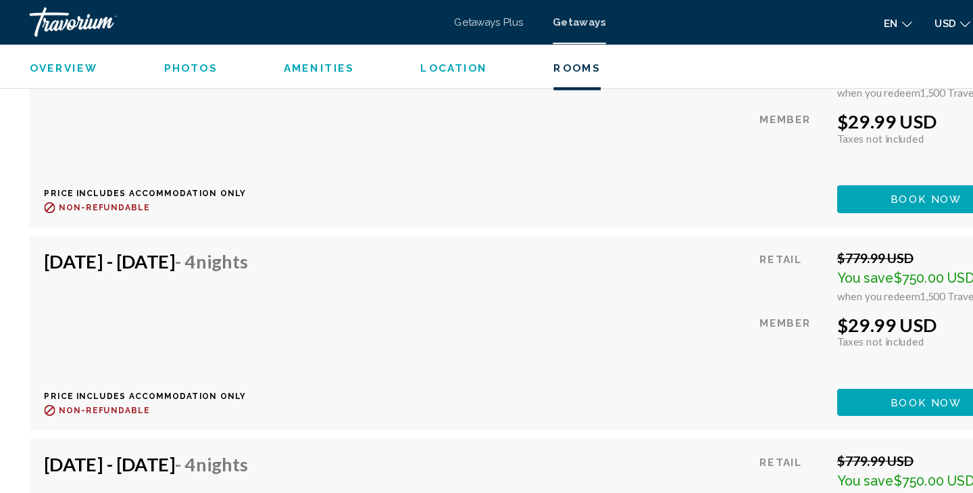
scroll to position [12247, 0]
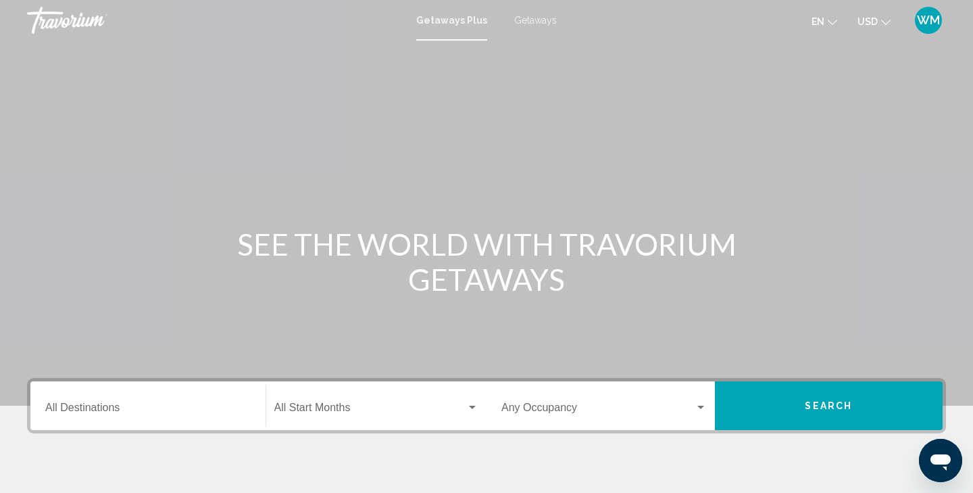
click at [543, 31] on div "Getaways Plus Getaways en English Español Français Italiano Português русский U…" at bounding box center [486, 20] width 973 height 28
